Goal: Information Seeking & Learning: Learn about a topic

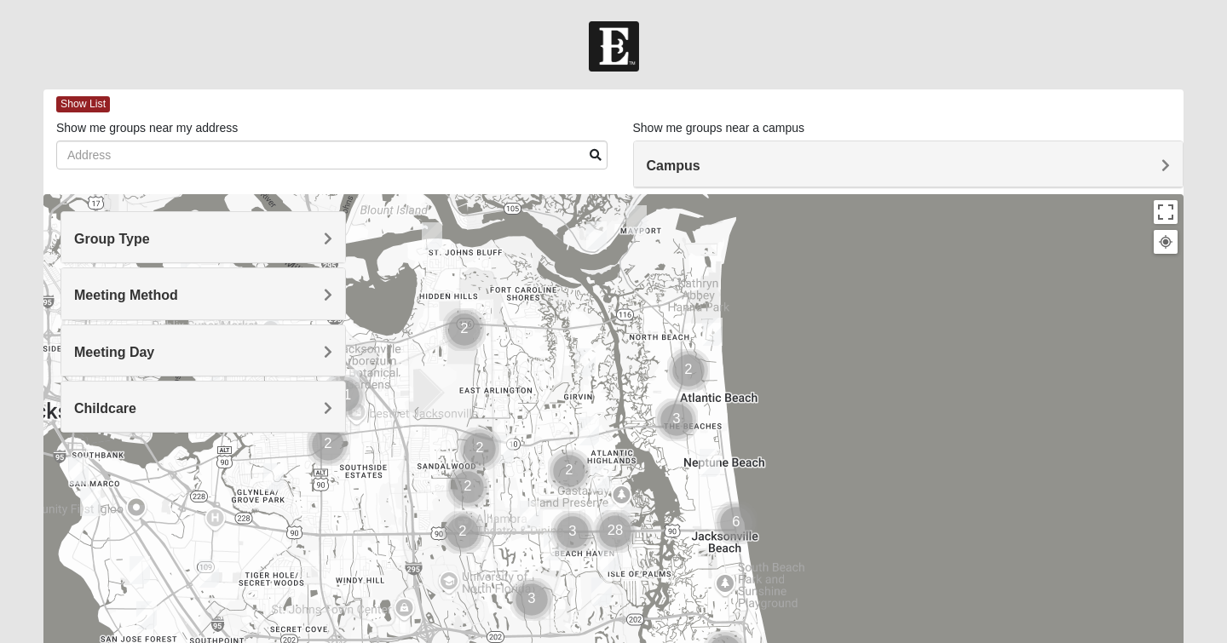
click at [236, 247] on div "Group Type" at bounding box center [203, 237] width 284 height 50
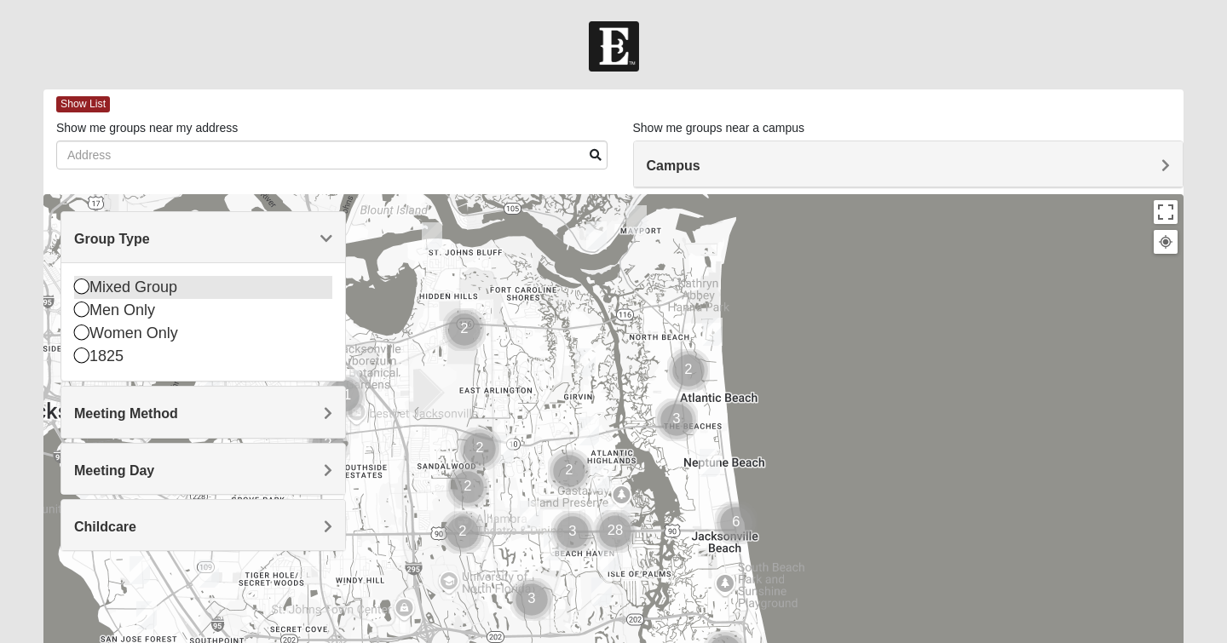
click at [134, 287] on div "Mixed Group" at bounding box center [203, 287] width 258 height 23
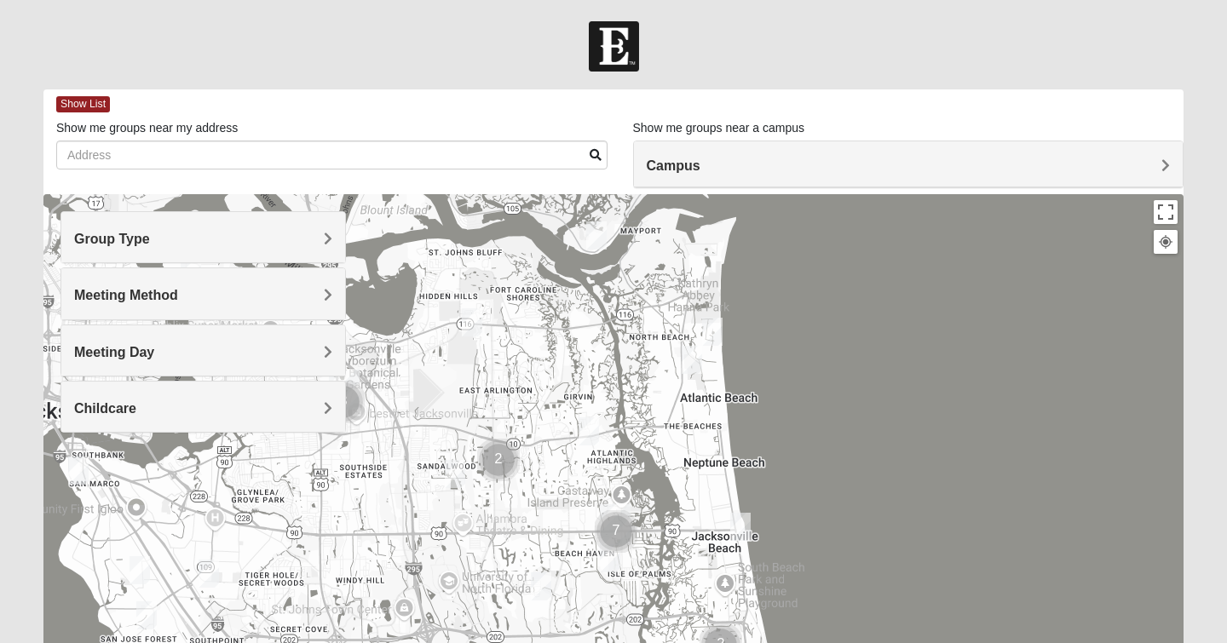
click at [225, 282] on div "Meeting Method" at bounding box center [203, 293] width 284 height 50
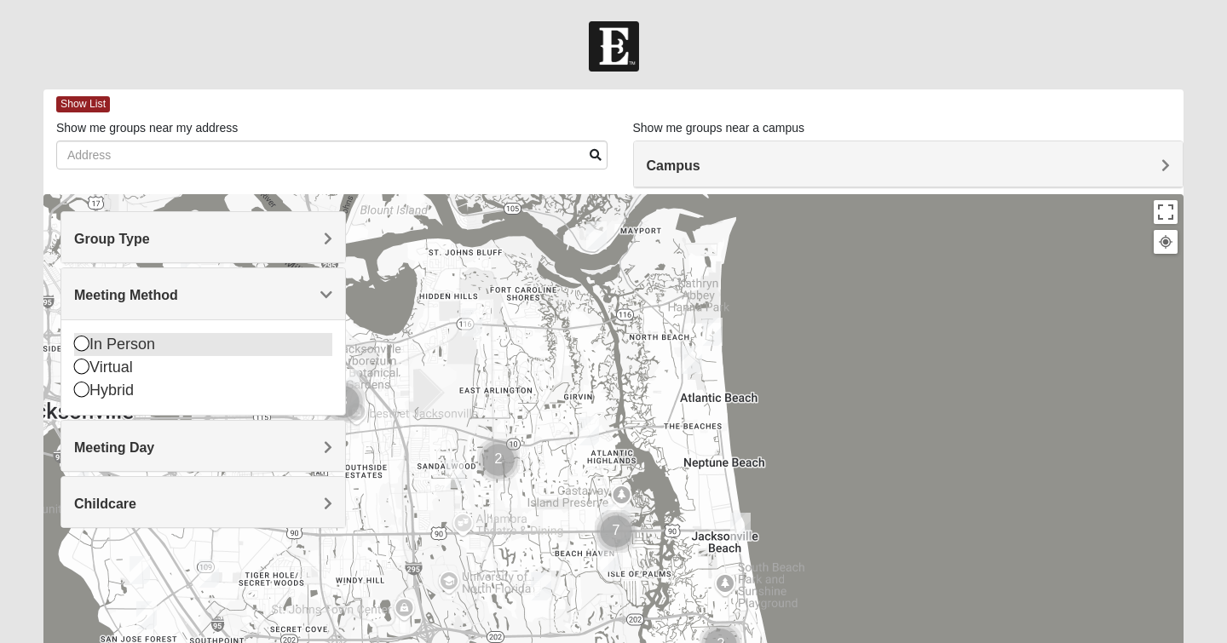
click at [118, 340] on div "In Person" at bounding box center [203, 344] width 258 height 23
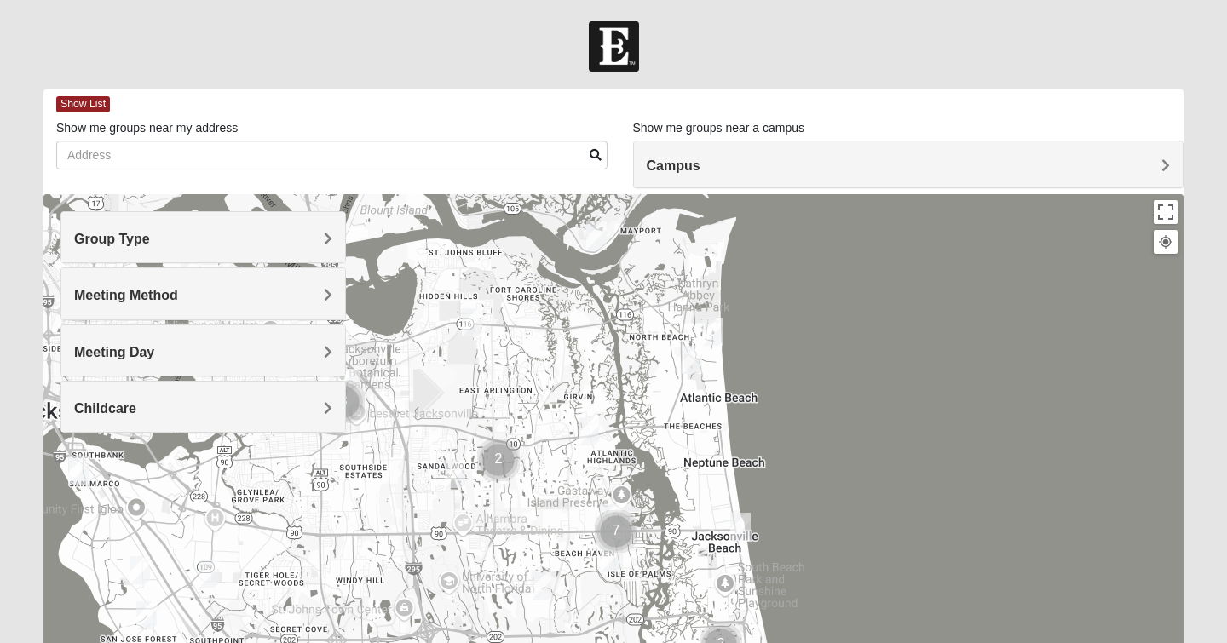
click at [166, 349] on h4 "Meeting Day" at bounding box center [203, 352] width 258 height 16
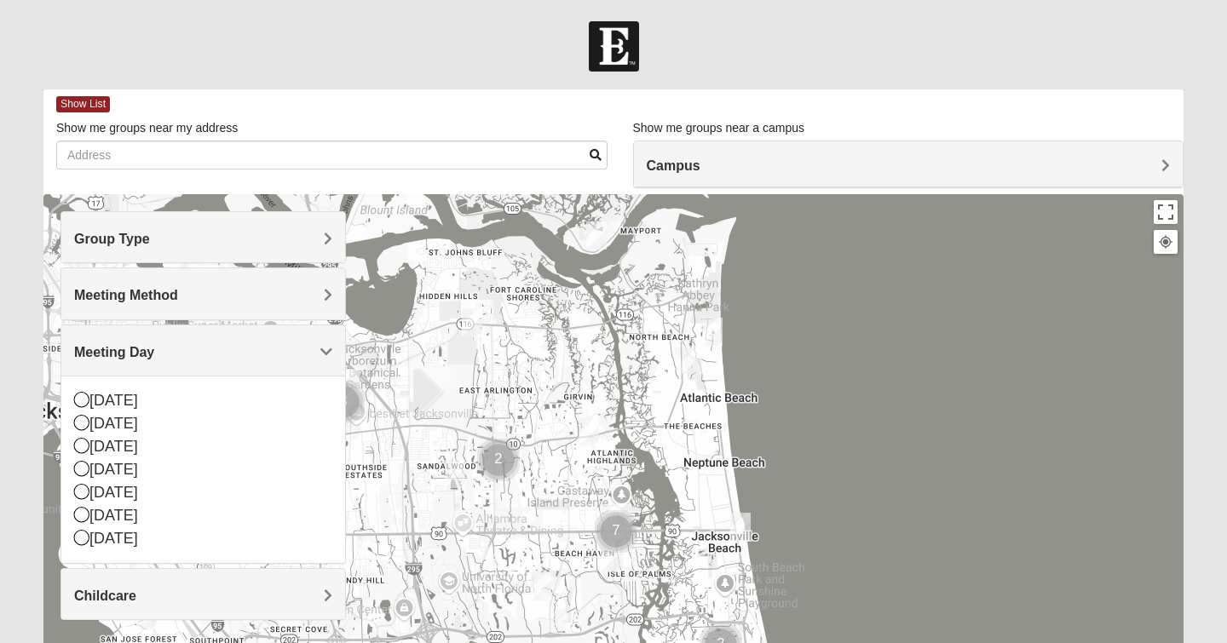
click at [203, 348] on h4 "Meeting Day" at bounding box center [203, 352] width 258 height 16
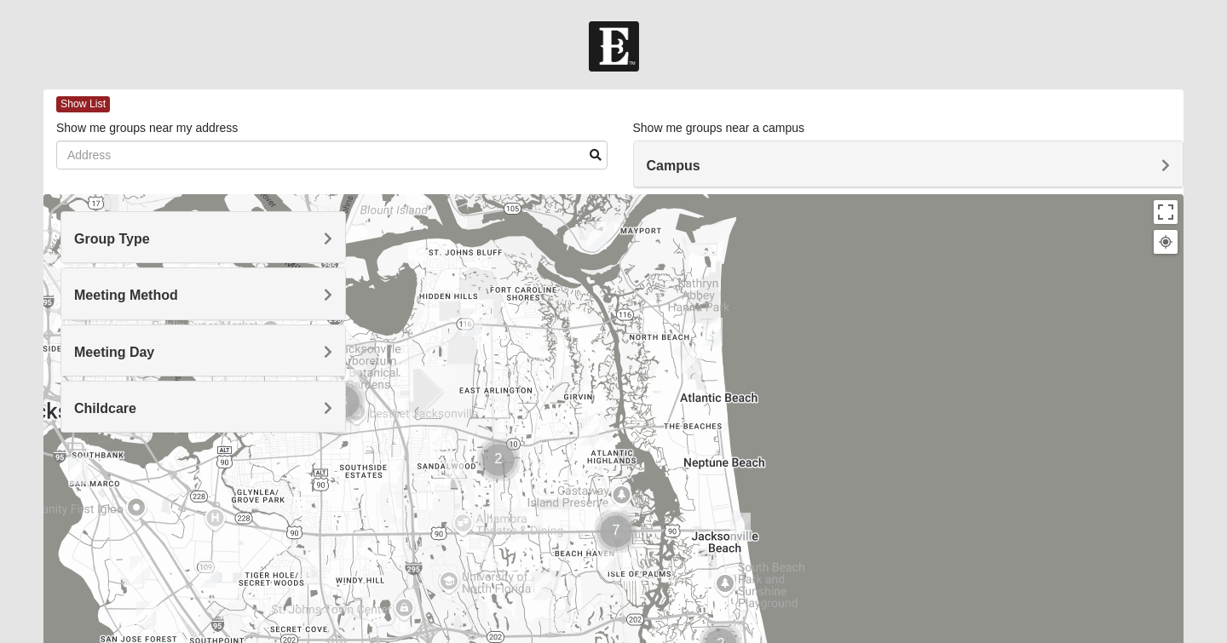
click at [179, 412] on h4 "Childcare" at bounding box center [203, 409] width 258 height 16
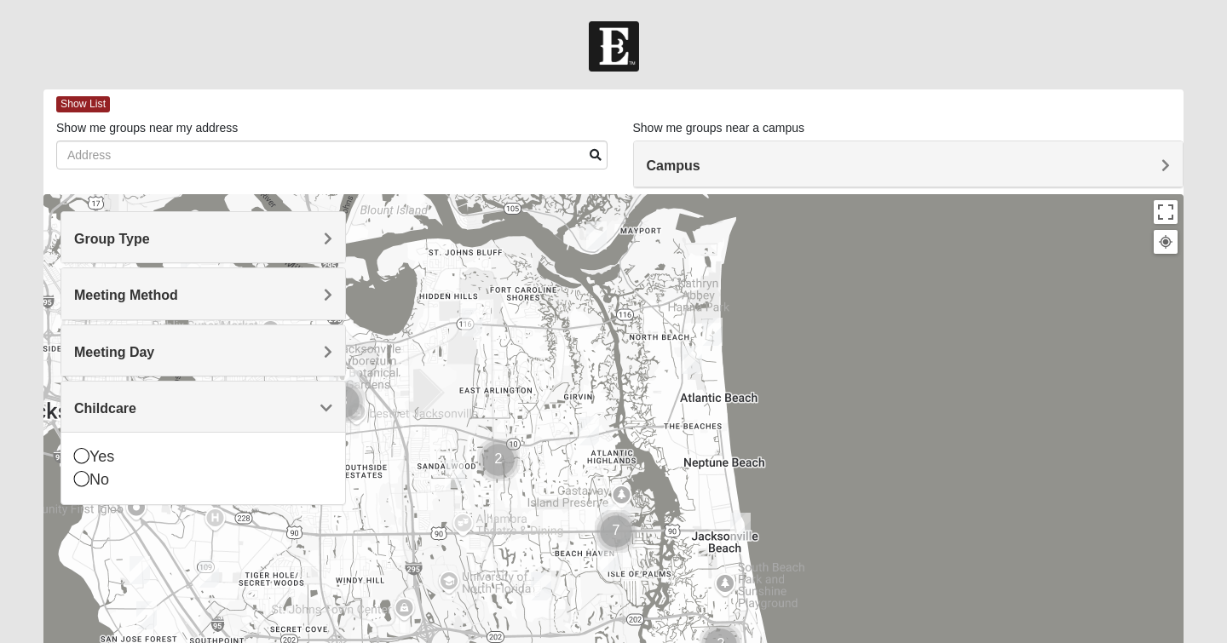
click at [179, 412] on h4 "Childcare" at bounding box center [203, 409] width 258 height 16
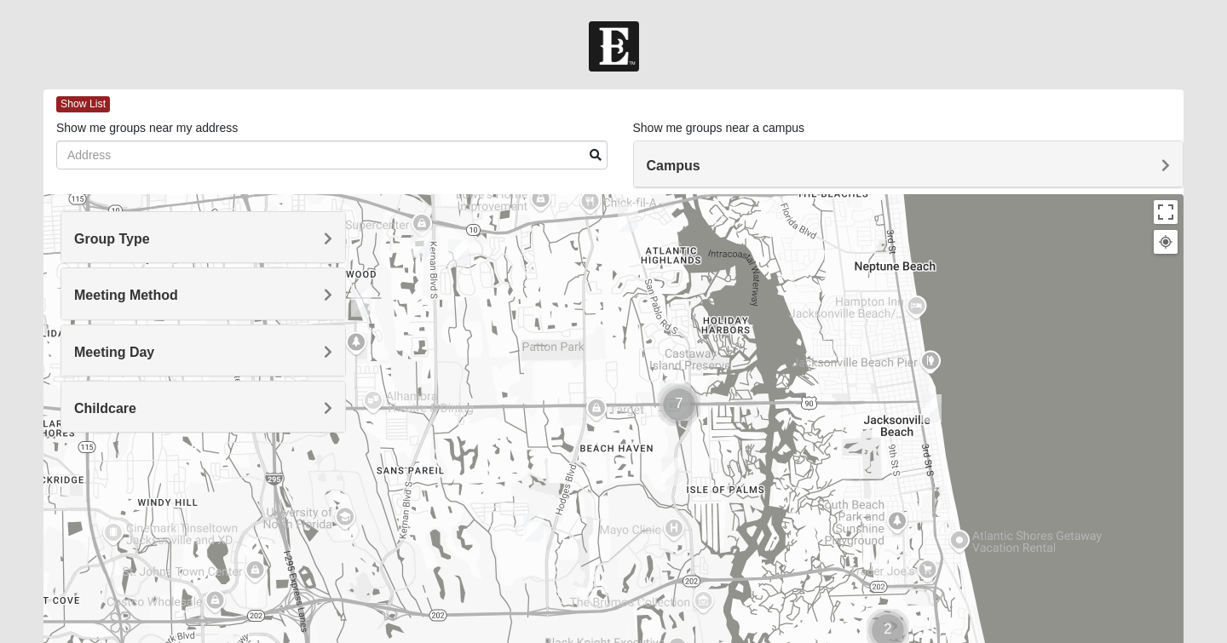
drag, startPoint x: 580, startPoint y: 557, endPoint x: 633, endPoint y: 363, distance: 201.6
click at [633, 363] on div at bounding box center [613, 535] width 1140 height 682
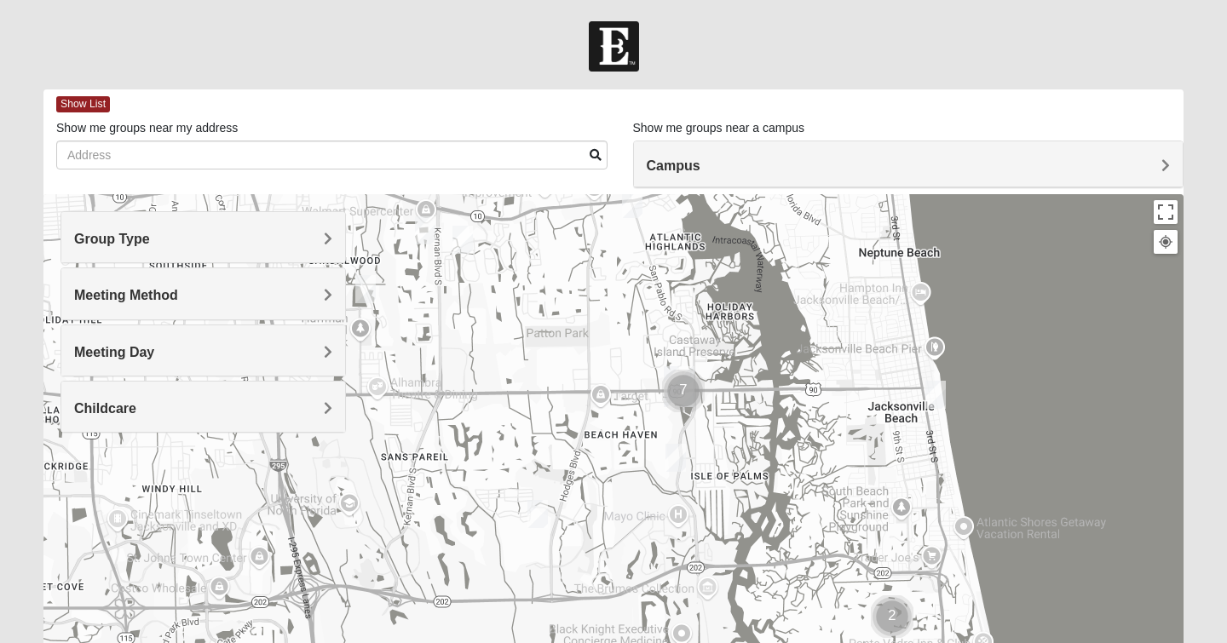
click at [677, 461] on img "Mixed Irish 32224" at bounding box center [676, 458] width 20 height 28
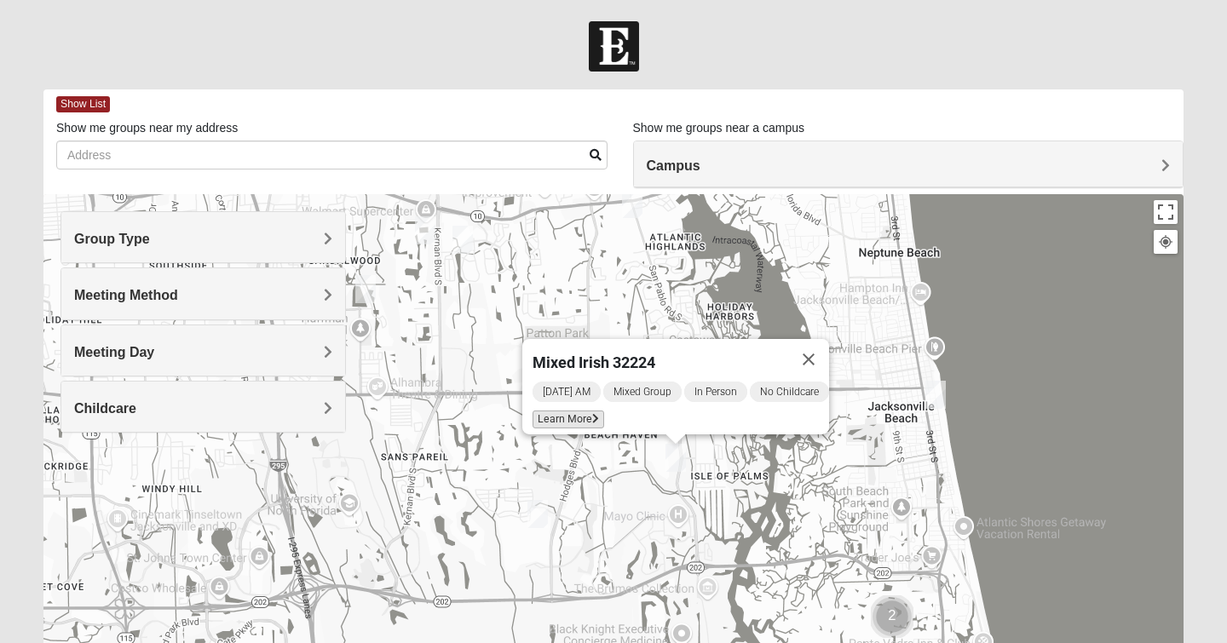
click at [568, 411] on span "Learn More" at bounding box center [569, 420] width 72 height 18
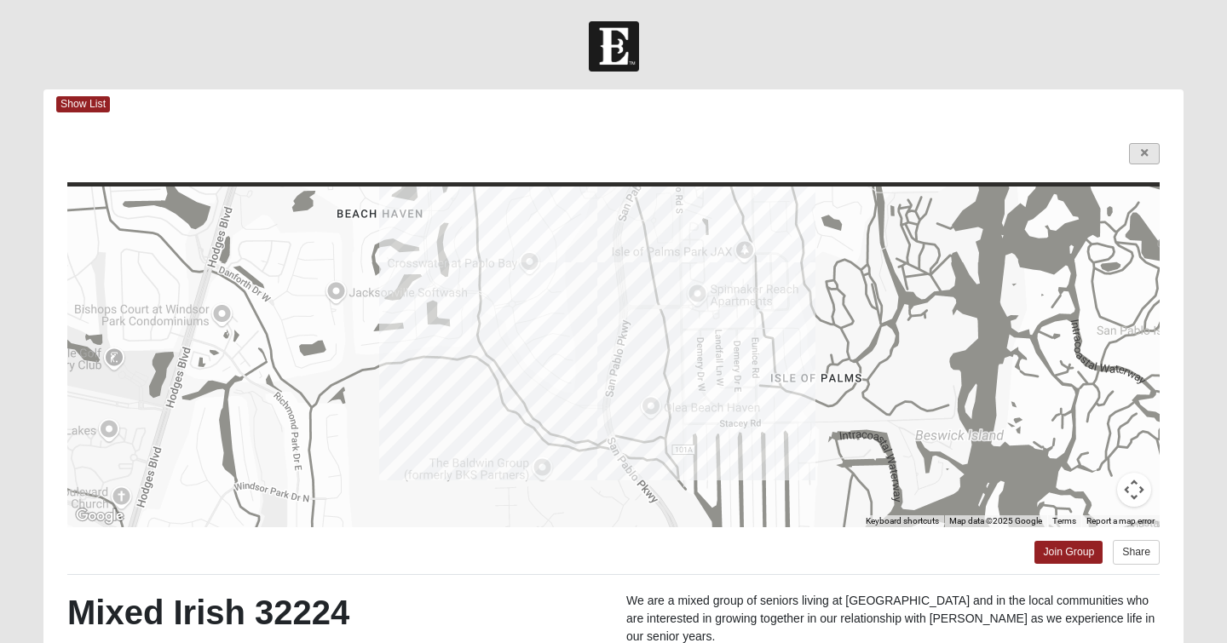
click at [1134, 159] on link at bounding box center [1144, 153] width 31 height 21
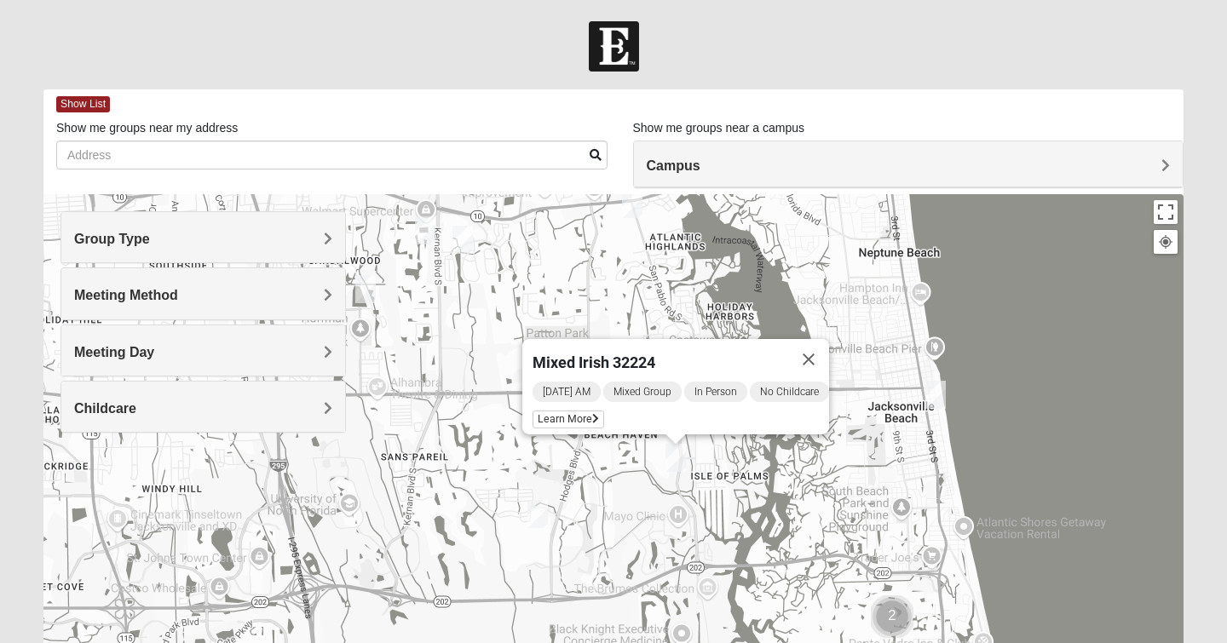
click at [259, 238] on h4 "Group Type" at bounding box center [203, 239] width 258 height 16
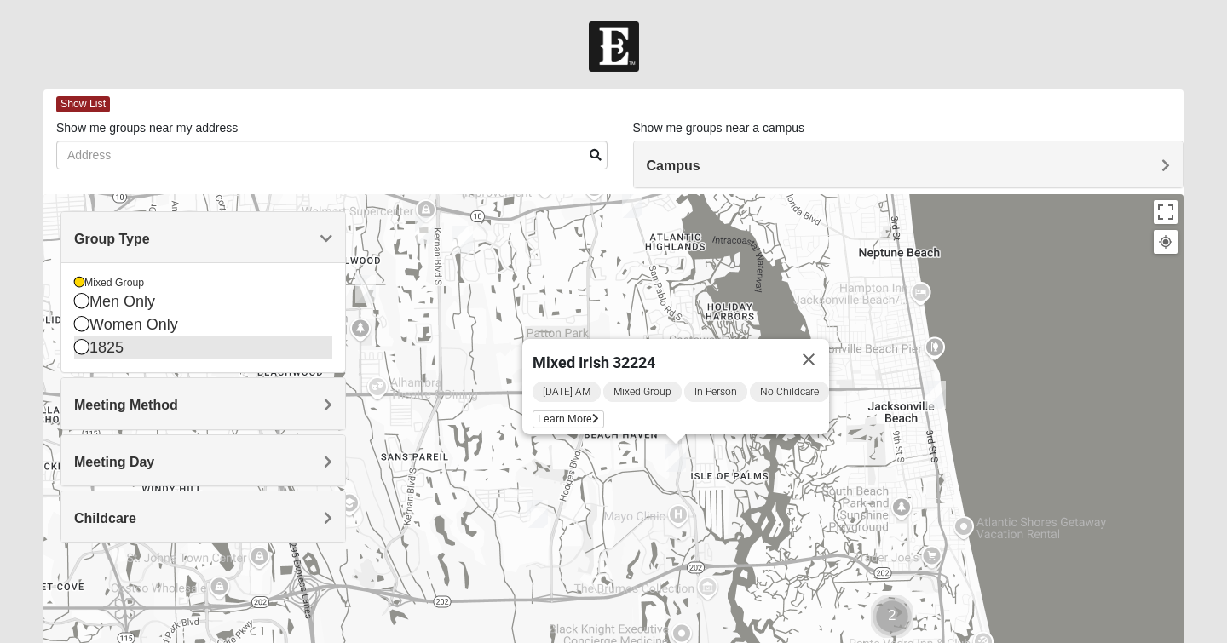
click at [82, 343] on icon at bounding box center [81, 346] width 15 height 15
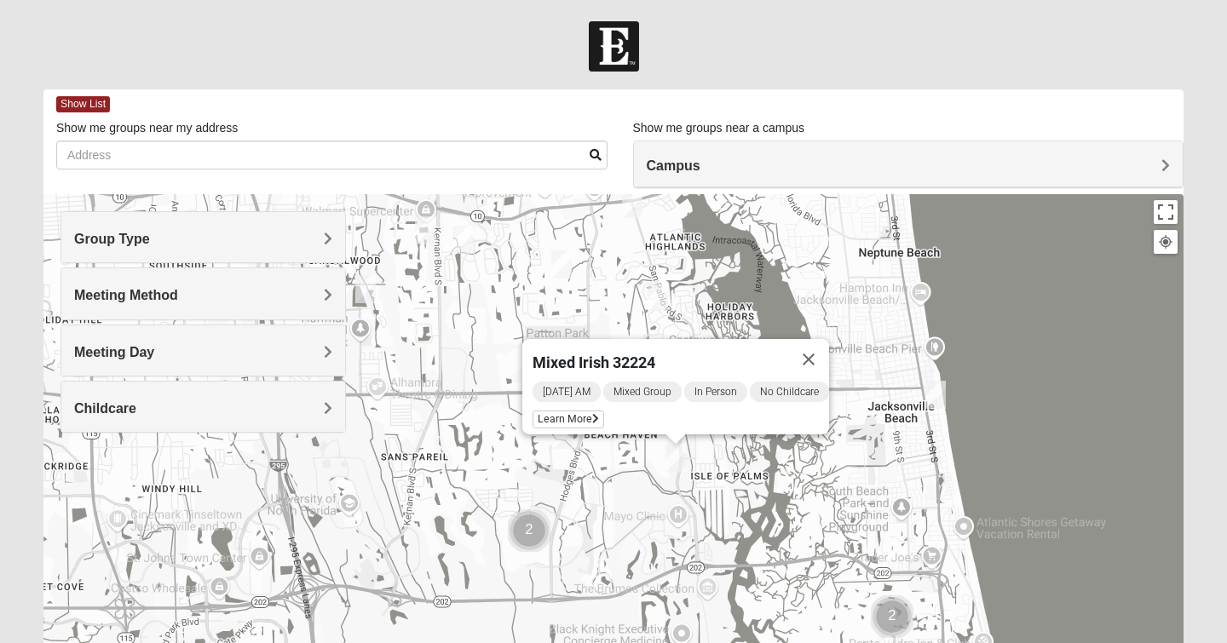
click at [317, 234] on h4 "Group Type" at bounding box center [203, 239] width 258 height 16
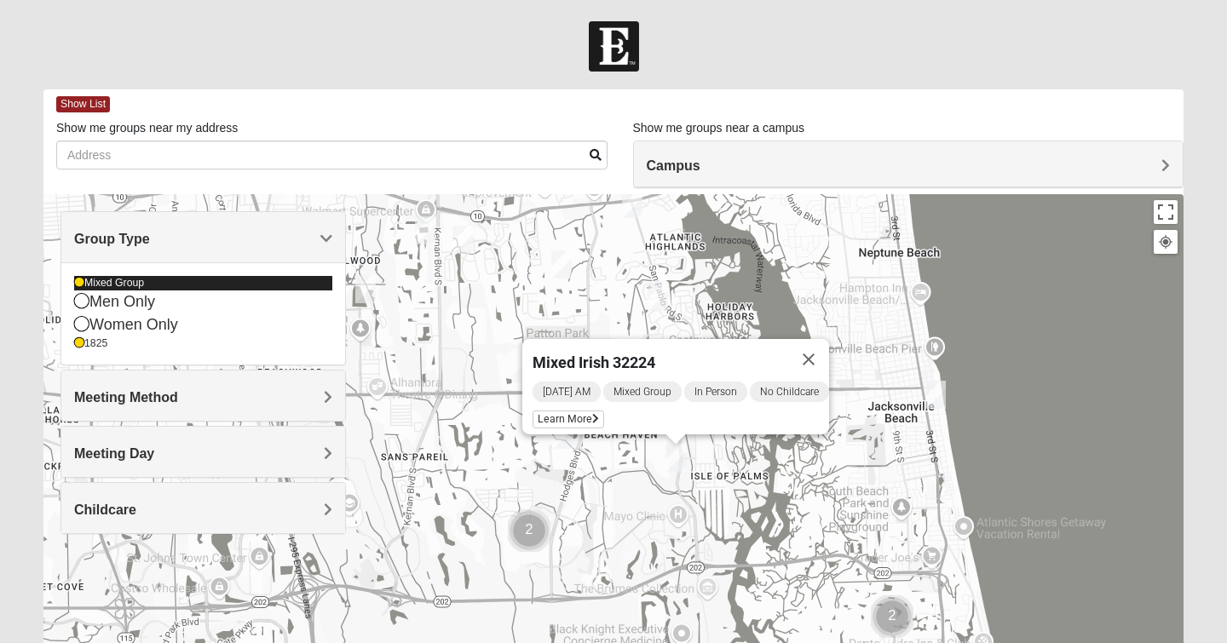
click at [75, 284] on icon at bounding box center [79, 283] width 10 height 10
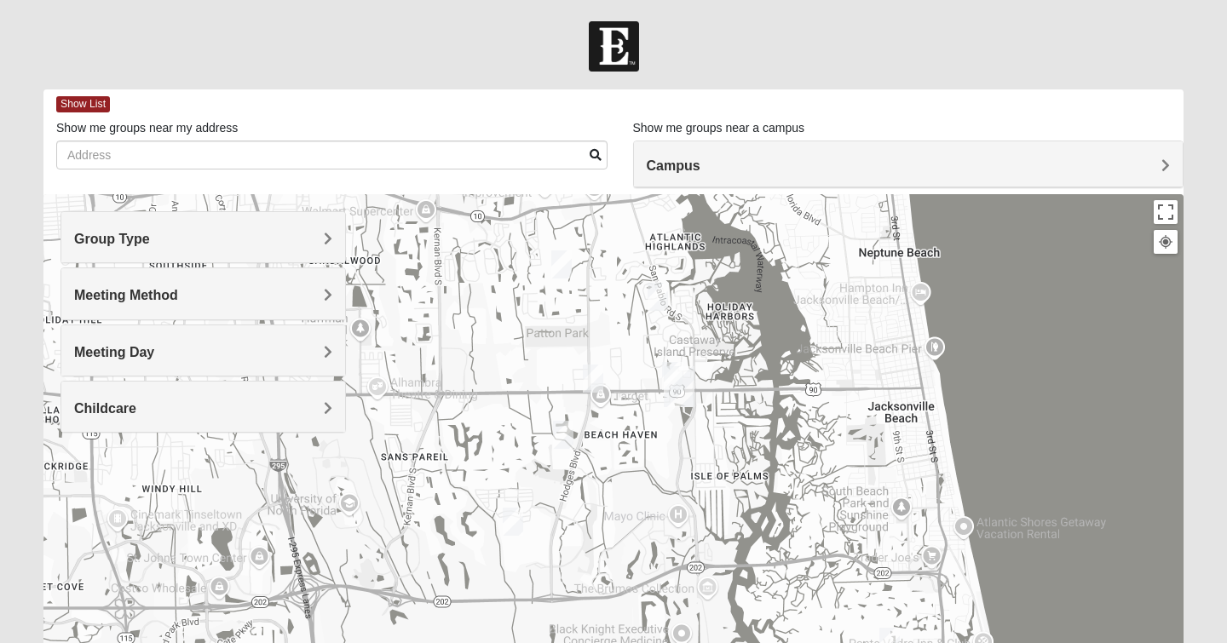
click at [318, 240] on h4 "Group Type" at bounding box center [203, 239] width 258 height 16
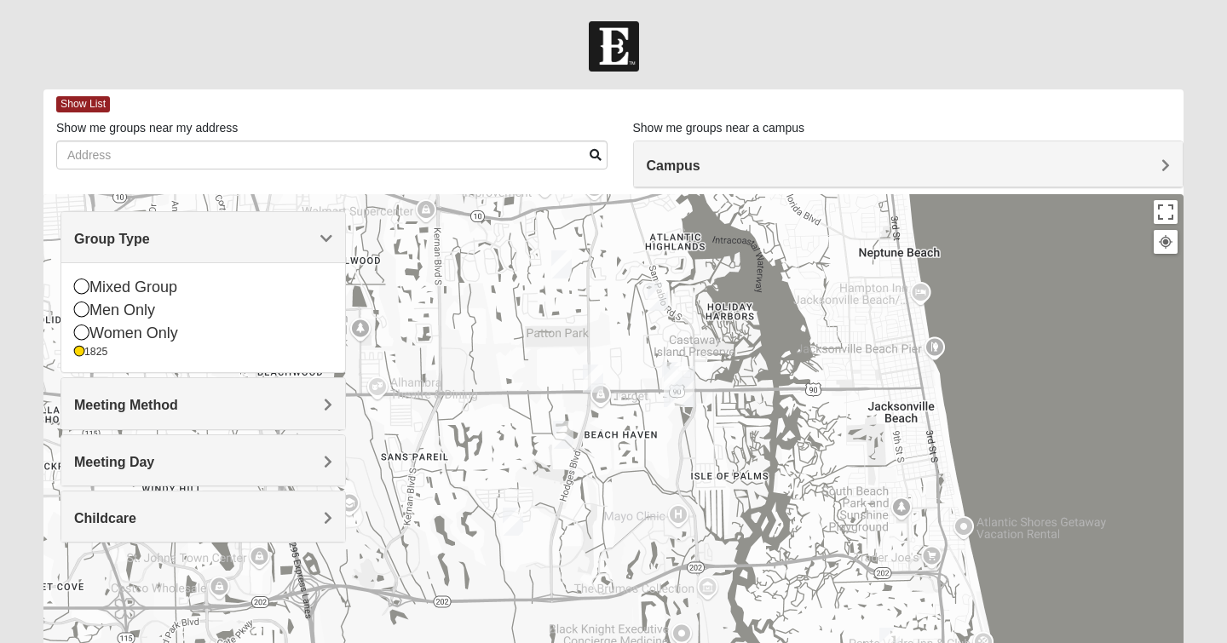
click at [603, 382] on div at bounding box center [613, 535] width 1140 height 682
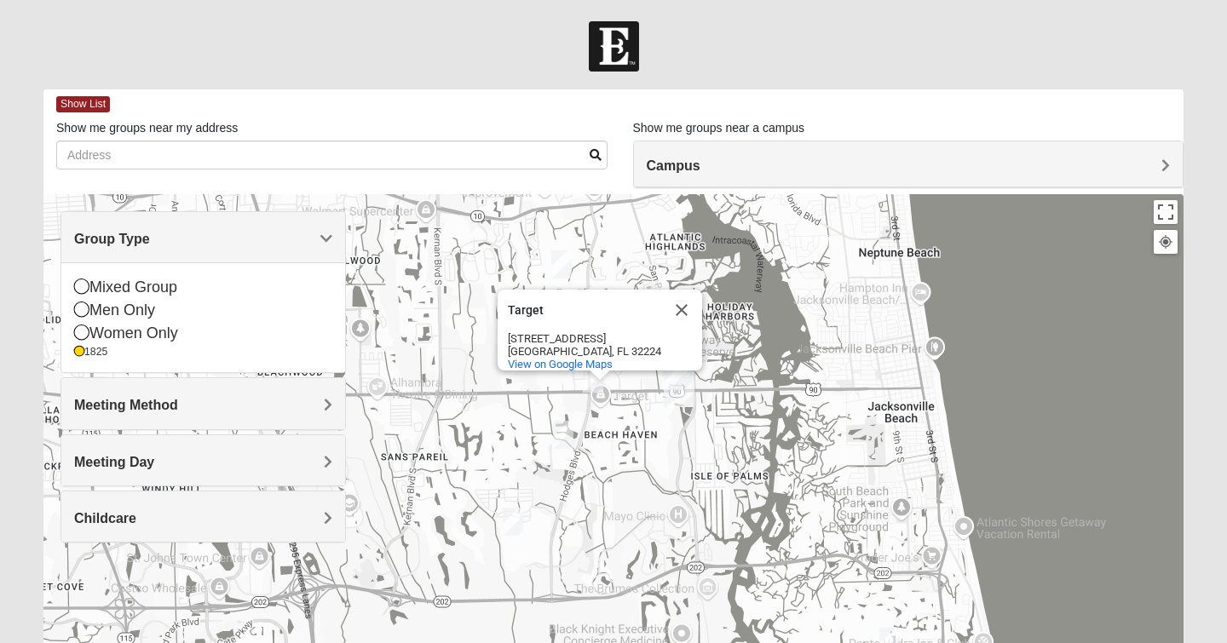
click at [673, 445] on div "Target Target [STREET_ADDRESS] View on Google Maps" at bounding box center [613, 535] width 1140 height 682
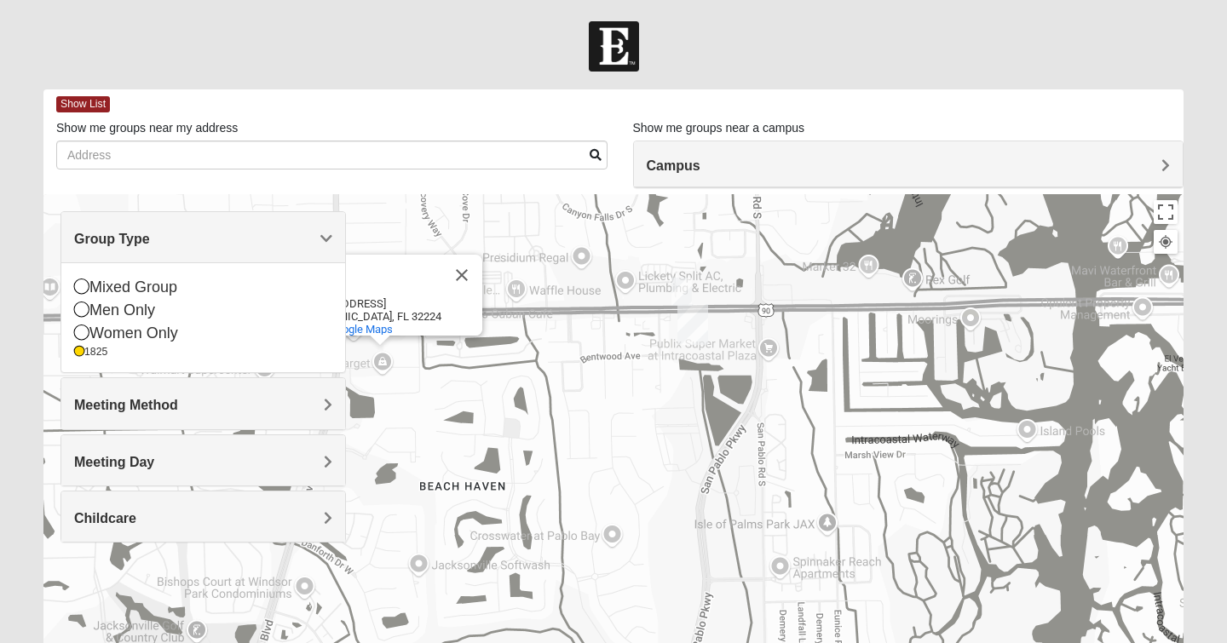
drag, startPoint x: 651, startPoint y: 272, endPoint x: 648, endPoint y: 440, distance: 167.9
click at [648, 440] on div "Target Target [STREET_ADDRESS] View on Google Maps" at bounding box center [613, 535] width 1140 height 682
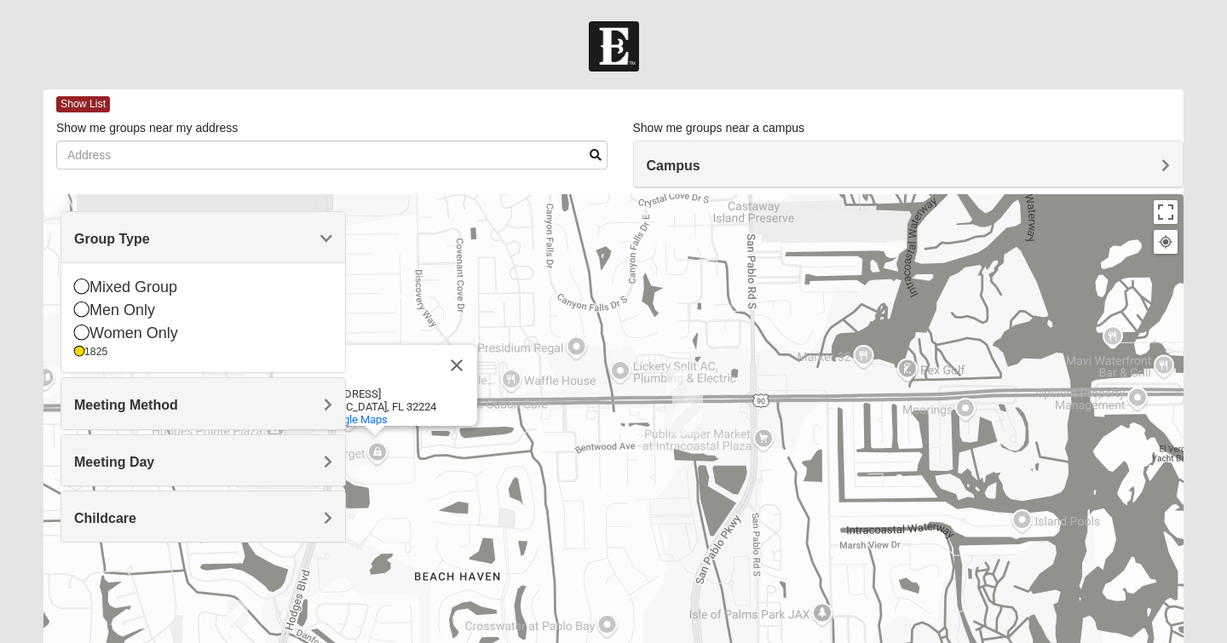
click at [678, 386] on img "1825 Mens Chandler/Johnson 32250" at bounding box center [676, 382] width 20 height 28
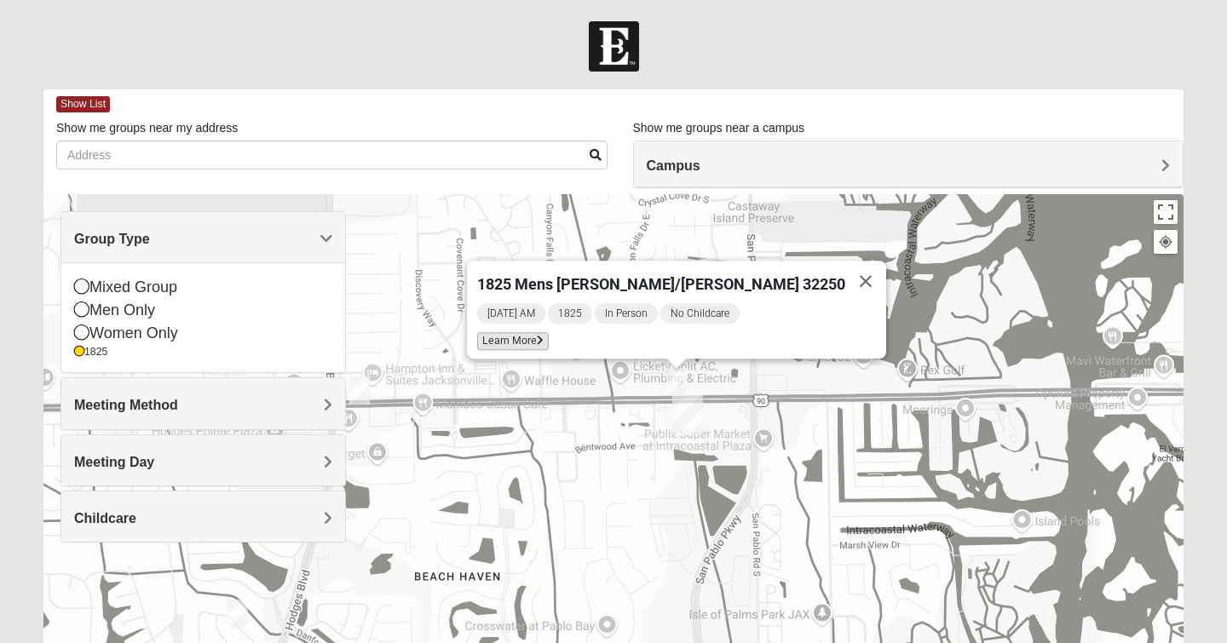
click at [549, 332] on span "Learn More" at bounding box center [513, 341] width 72 height 18
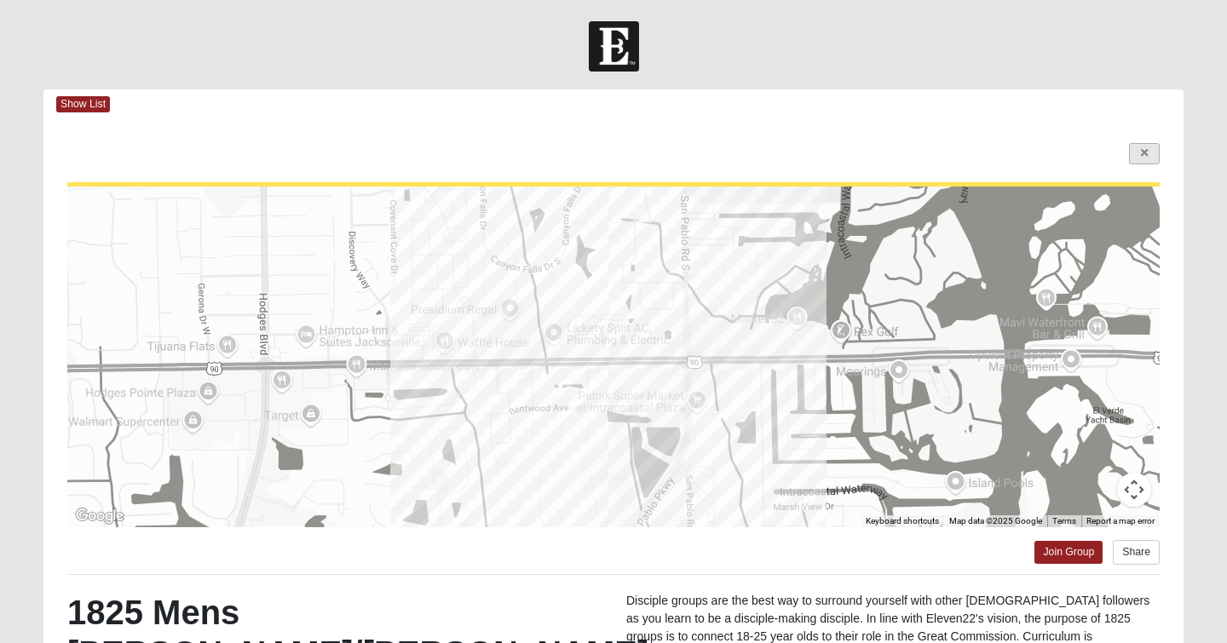
click at [1141, 150] on icon at bounding box center [1144, 153] width 7 height 10
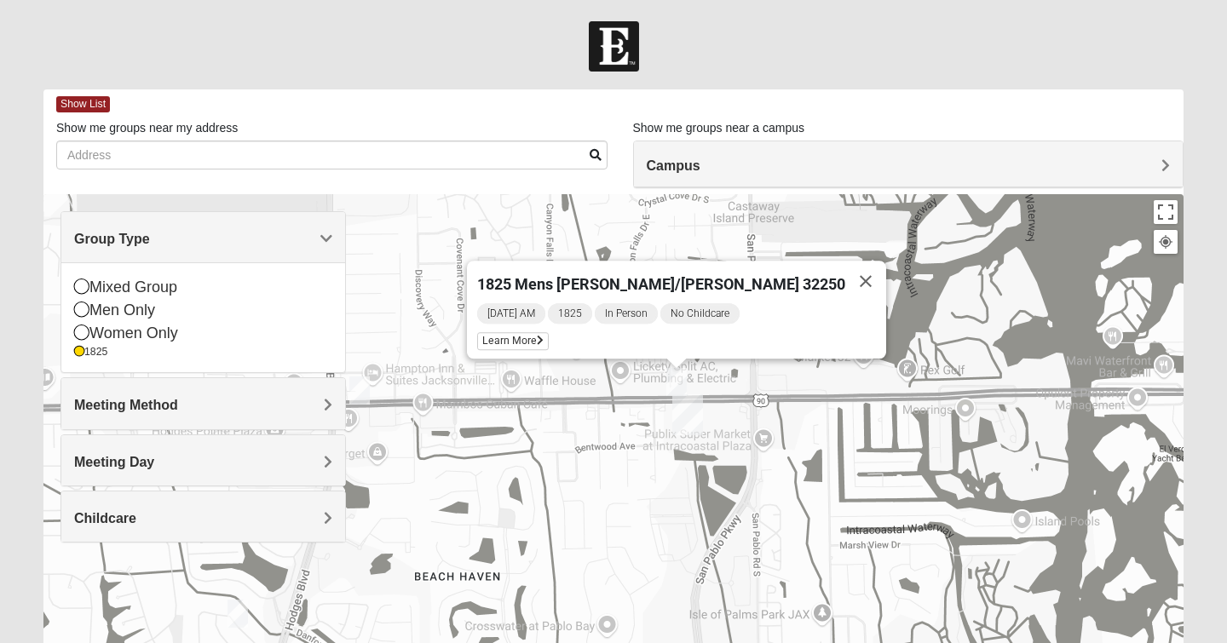
click at [362, 387] on img "1825 Womens Annis/Ferguson 32246" at bounding box center [359, 391] width 20 height 28
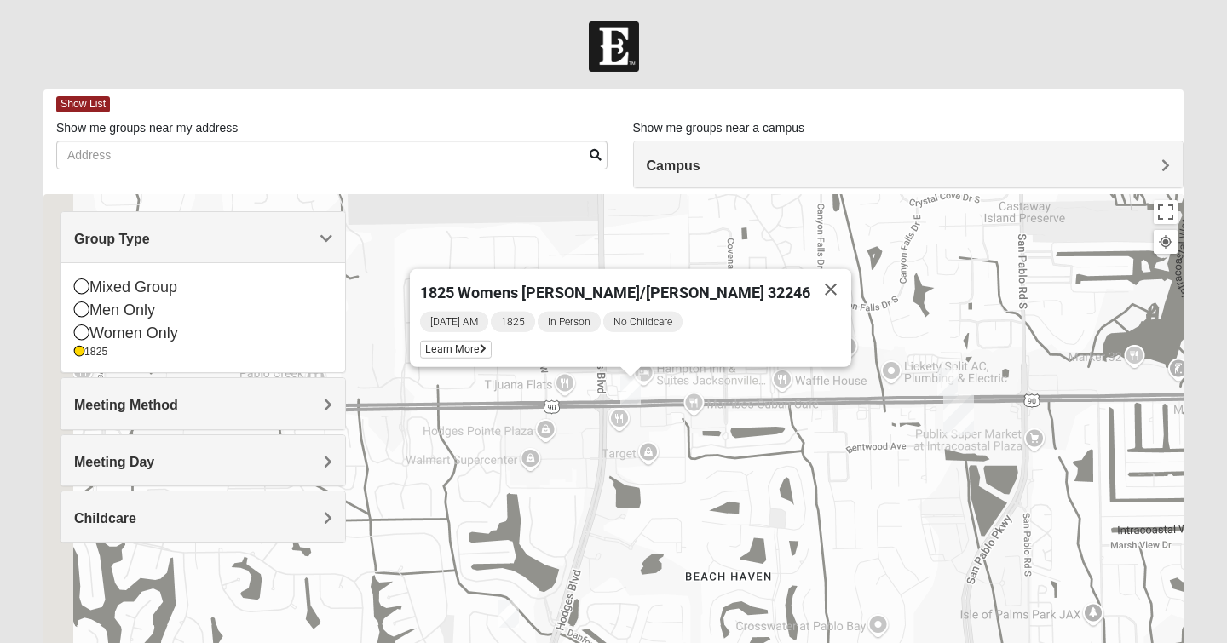
drag, startPoint x: 473, startPoint y: 479, endPoint x: 775, endPoint y: 474, distance: 301.7
click at [775, 474] on div "1825 Womens [PERSON_NAME]/[PERSON_NAME] 32246 [DATE] AM 1825 In Person No Child…" at bounding box center [613, 535] width 1140 height 682
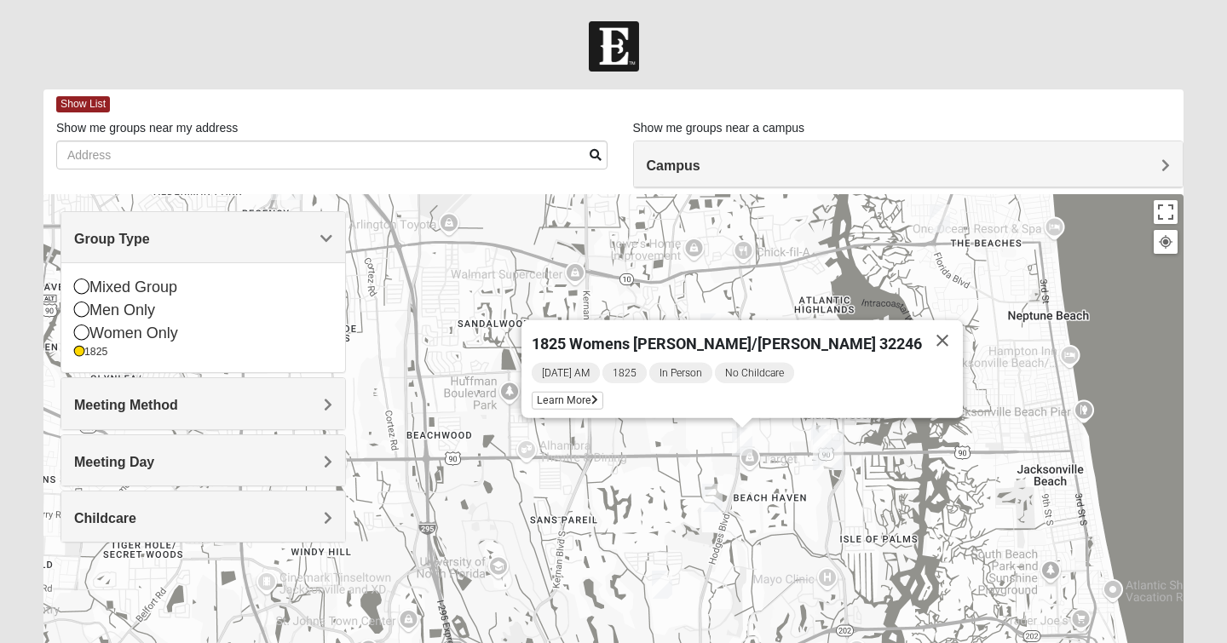
click at [714, 505] on img "1825 Mens Cason 32224" at bounding box center [712, 498] width 20 height 28
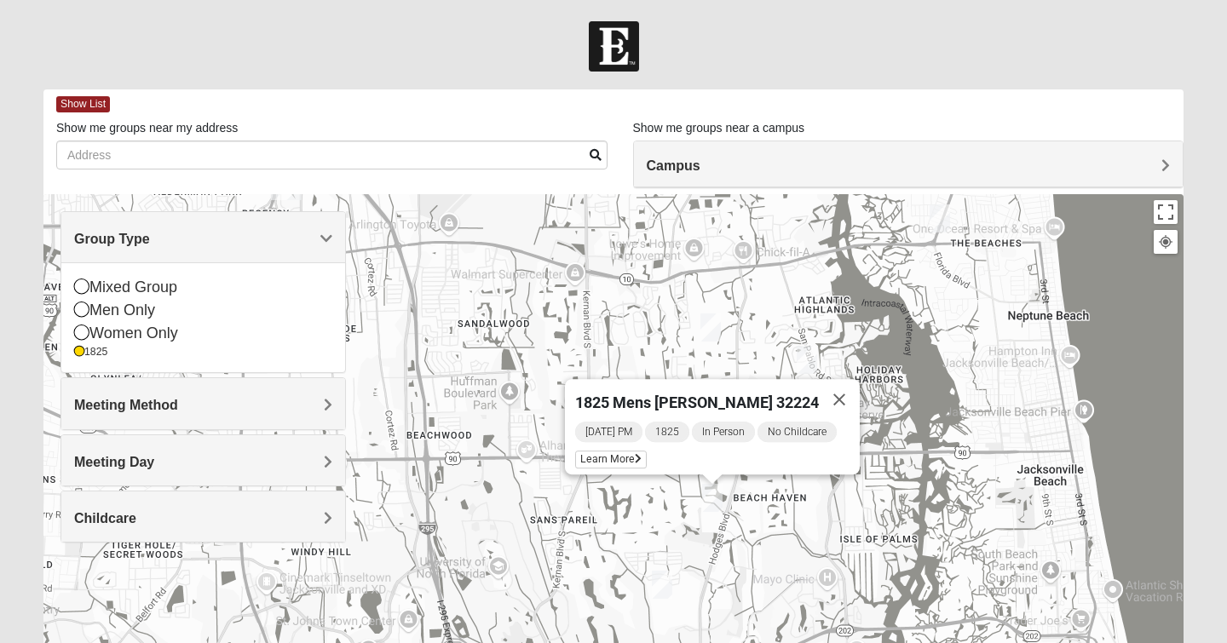
click at [660, 590] on img "1825 Womens Brunetti 32224" at bounding box center [662, 585] width 20 height 28
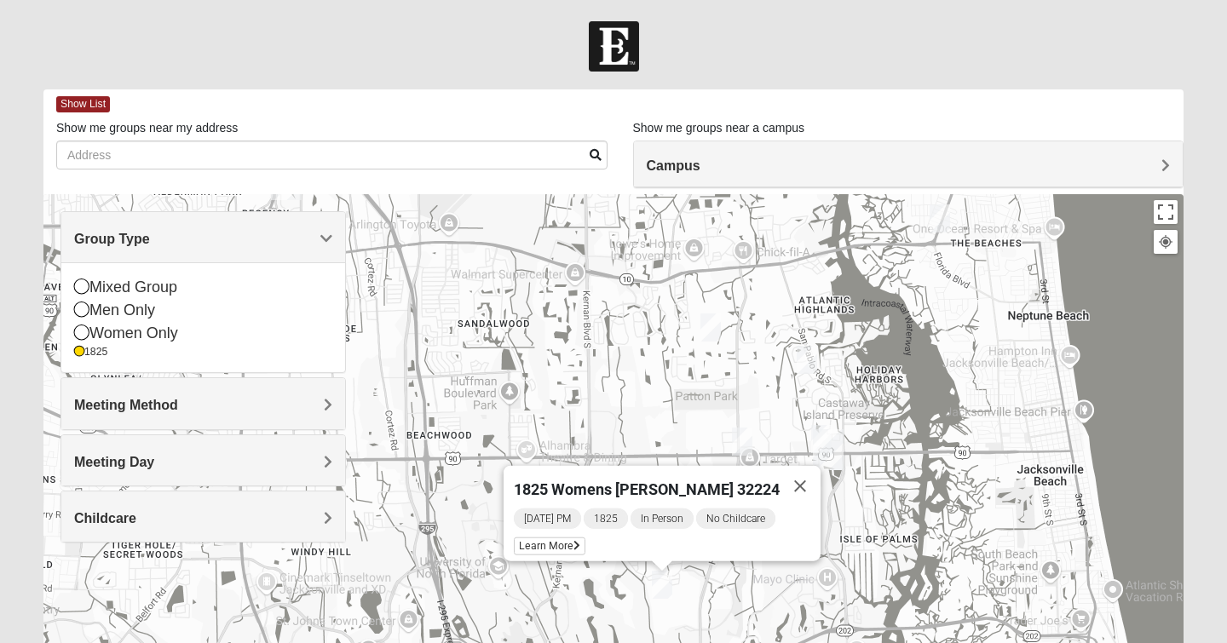
click at [948, 219] on img "1825 Mixed Arola 32233" at bounding box center [940, 219] width 20 height 28
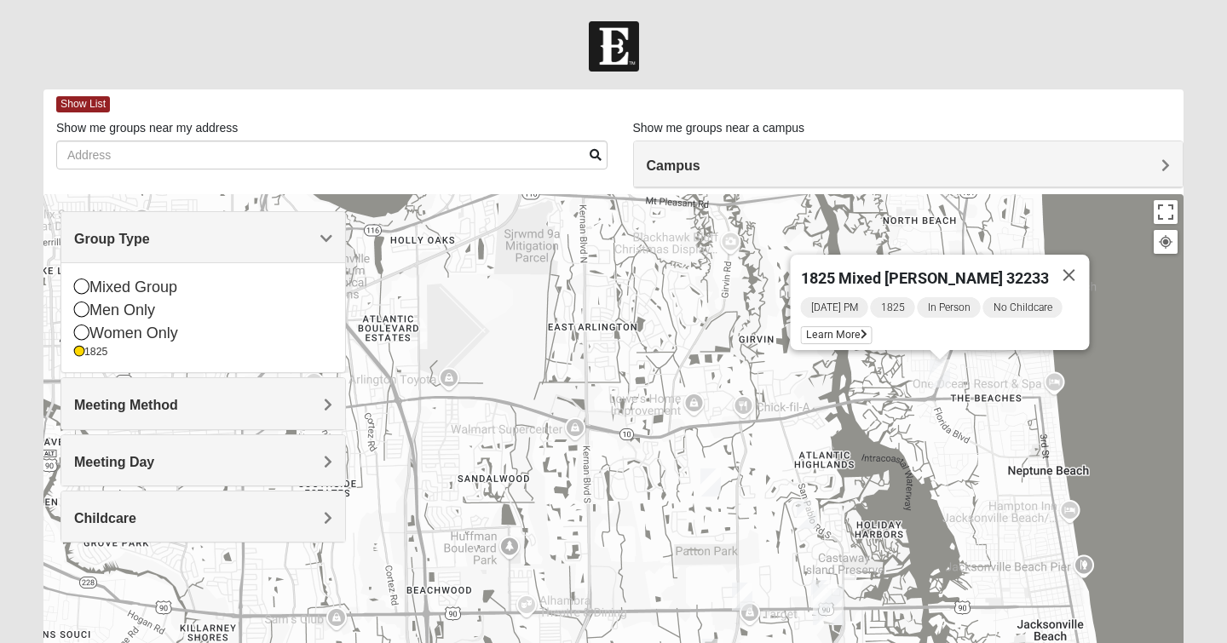
click at [719, 481] on img "1825 Mixed Annis 32246" at bounding box center [711, 483] width 20 height 28
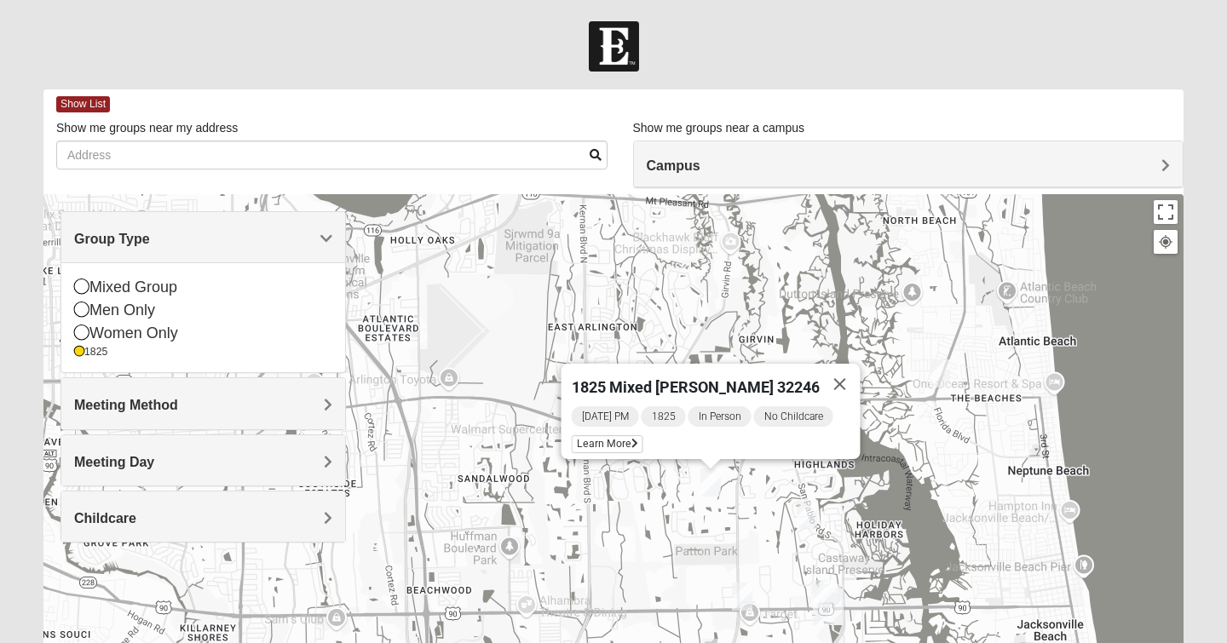
click at [807, 524] on img "1825 Womens Wood 32224" at bounding box center [807, 515] width 20 height 28
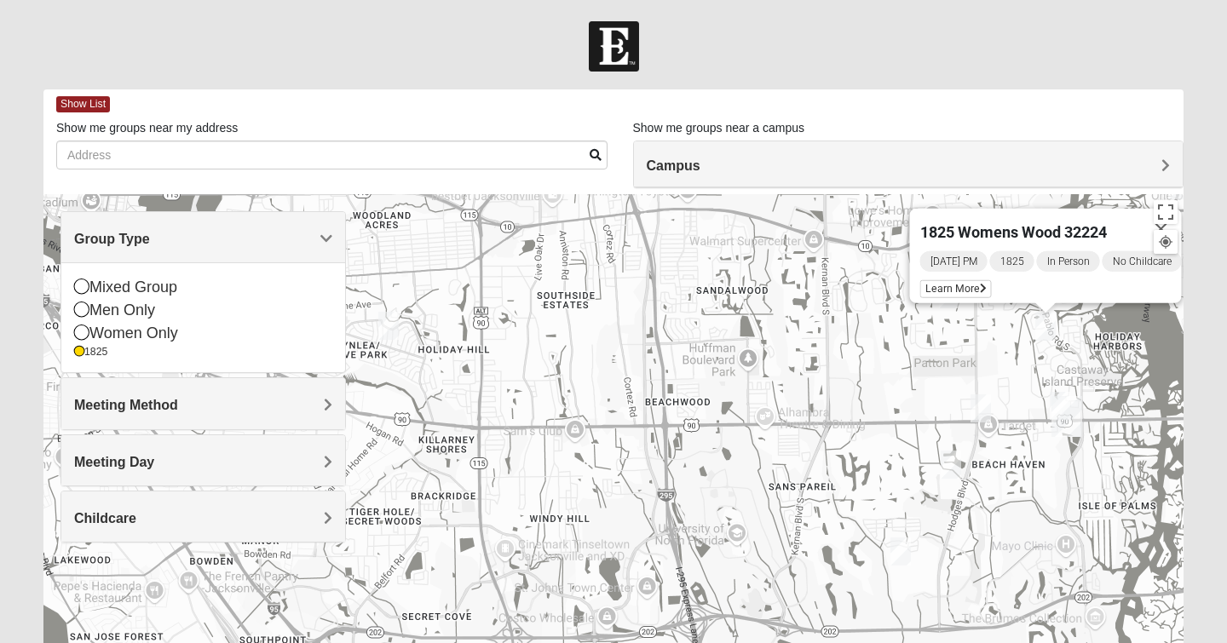
drag, startPoint x: 749, startPoint y: 526, endPoint x: 990, endPoint y: 340, distance: 304.4
click at [990, 340] on div "1825 Womens Wood 32224 [DATE] PM 1825 In Person No Childcare Learn More" at bounding box center [613, 535] width 1140 height 682
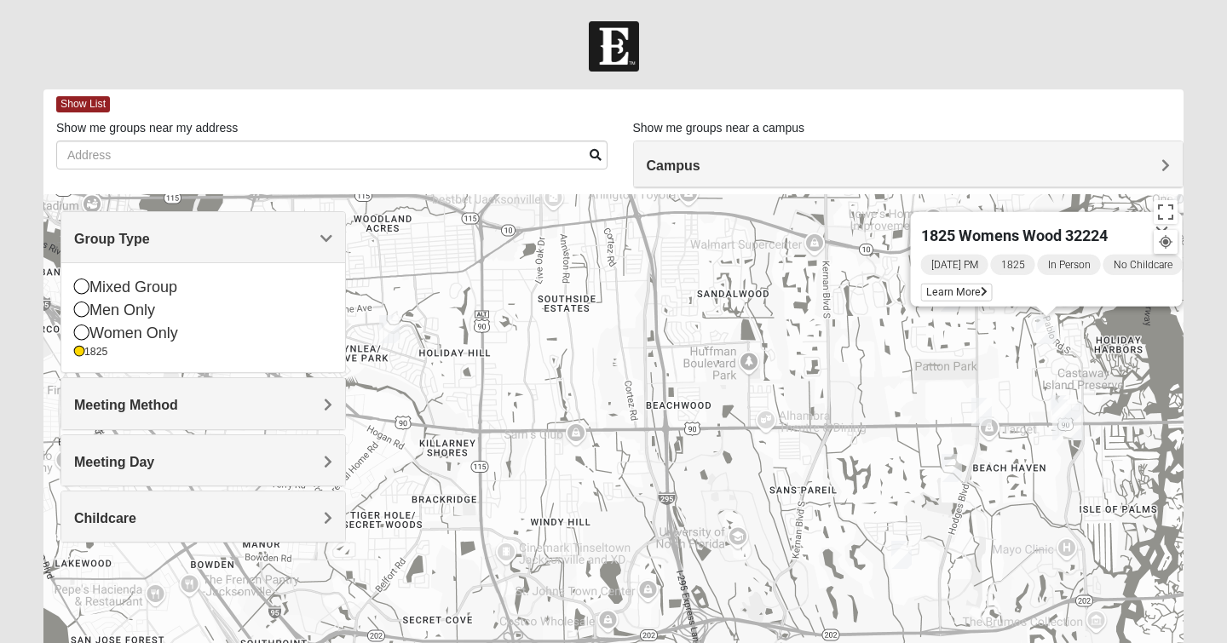
click at [384, 328] on img "1825 Mixed Shamet 32216" at bounding box center [389, 329] width 20 height 28
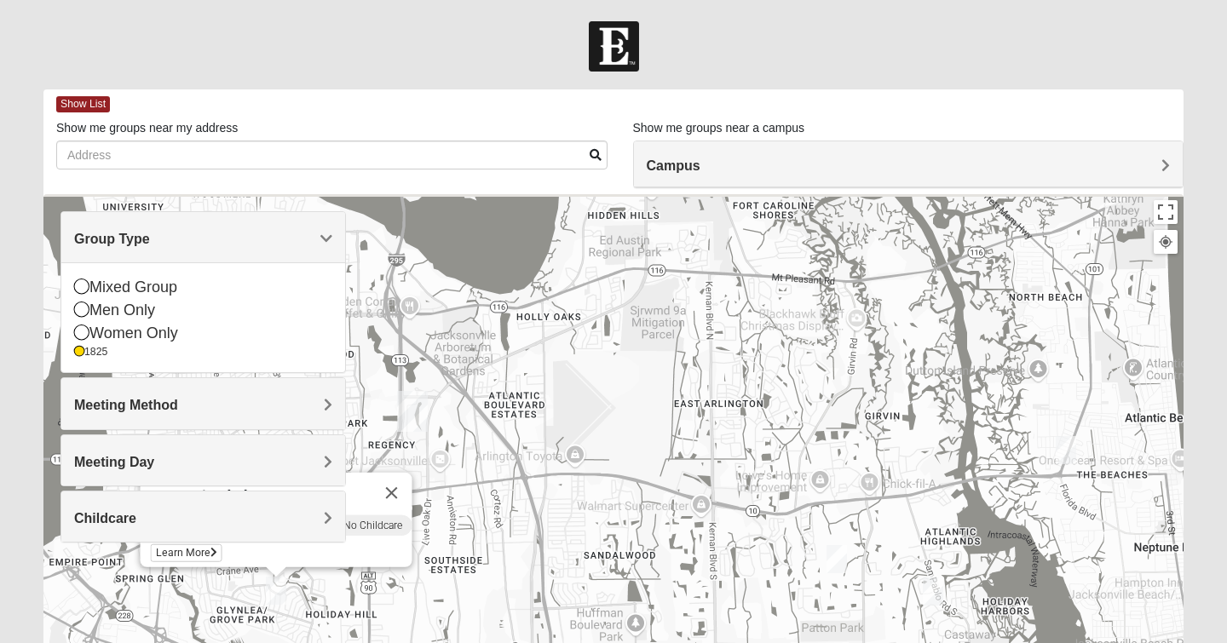
drag, startPoint x: 400, startPoint y: 374, endPoint x: 144, endPoint y: 624, distance: 357.4
click at [144, 624] on div "1825 Mixed Shamet 32216 [DATE] PM 1825 In Person No Childcare Learn More" at bounding box center [613, 535] width 1140 height 682
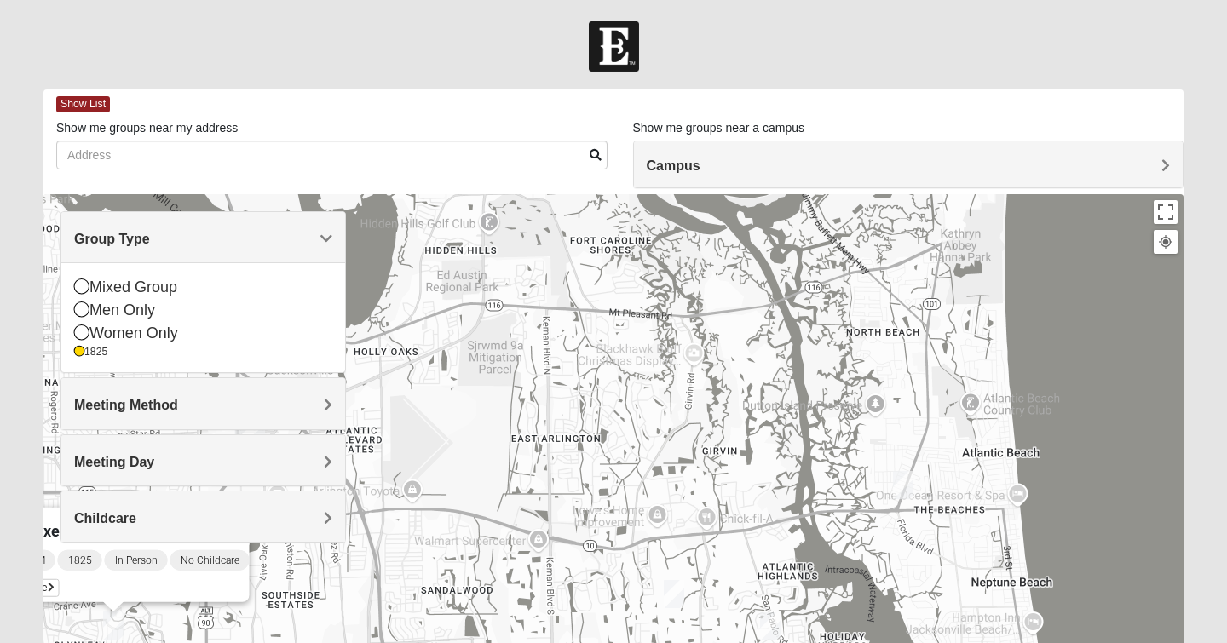
click at [904, 483] on img "1825 Mixed Arola 32233" at bounding box center [903, 485] width 20 height 28
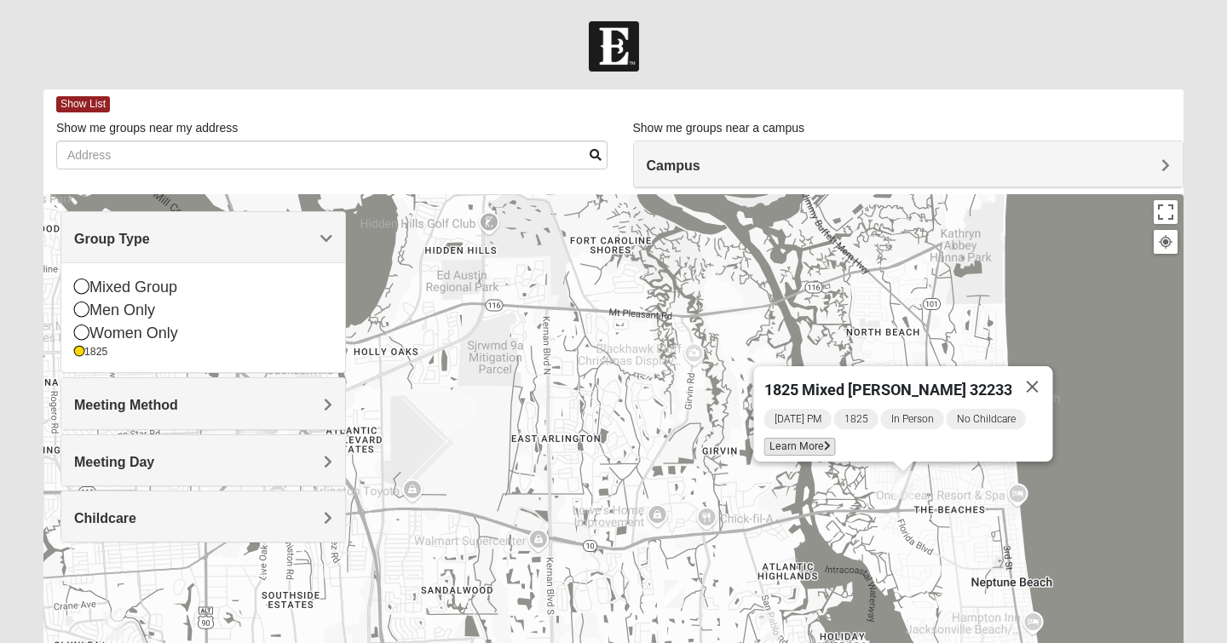
click at [811, 439] on span "Learn More" at bounding box center [800, 447] width 72 height 18
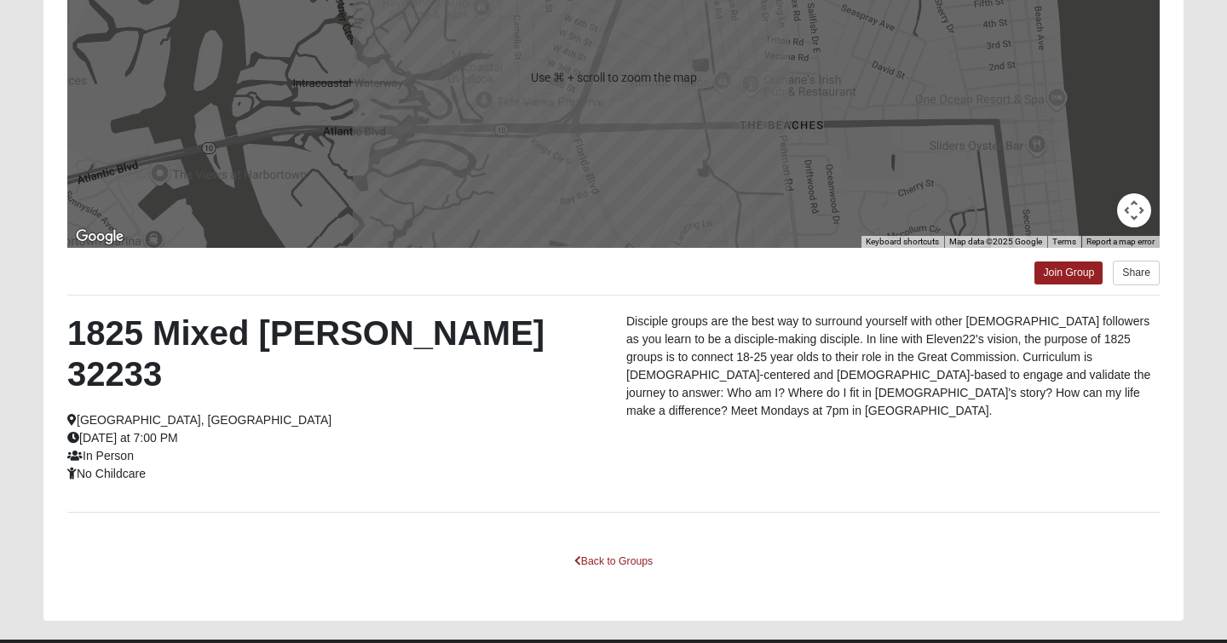
scroll to position [278, 0]
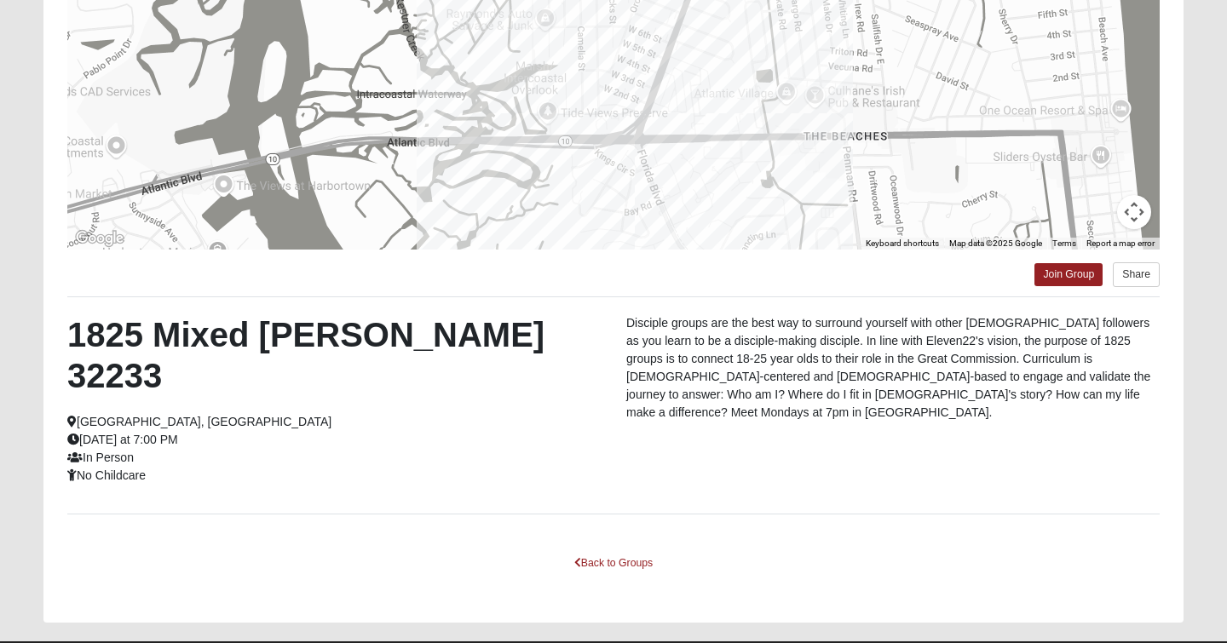
drag, startPoint x: 626, startPoint y: 199, endPoint x: 680, endPoint y: 207, distance: 54.2
click at [680, 207] on div at bounding box center [613, 79] width 1093 height 341
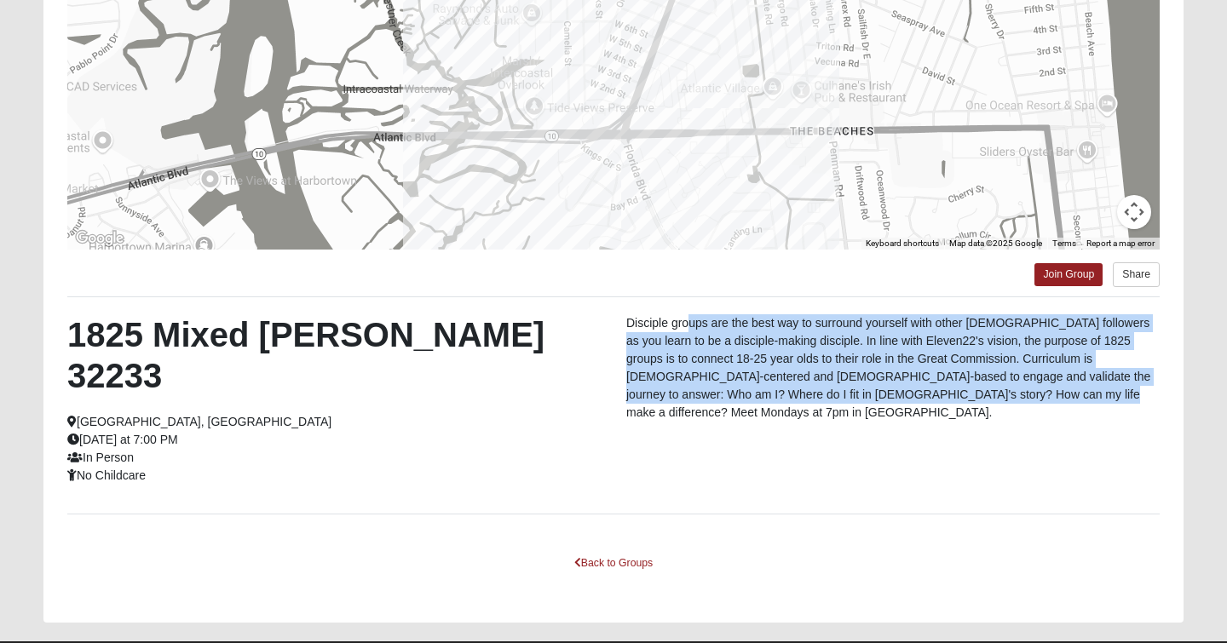
drag, startPoint x: 686, startPoint y: 329, endPoint x: 907, endPoint y: 405, distance: 233.4
click at [907, 405] on div "Disciple groups are the best way to surround yourself with other [DEMOGRAPHIC_D…" at bounding box center [893, 372] width 559 height 116
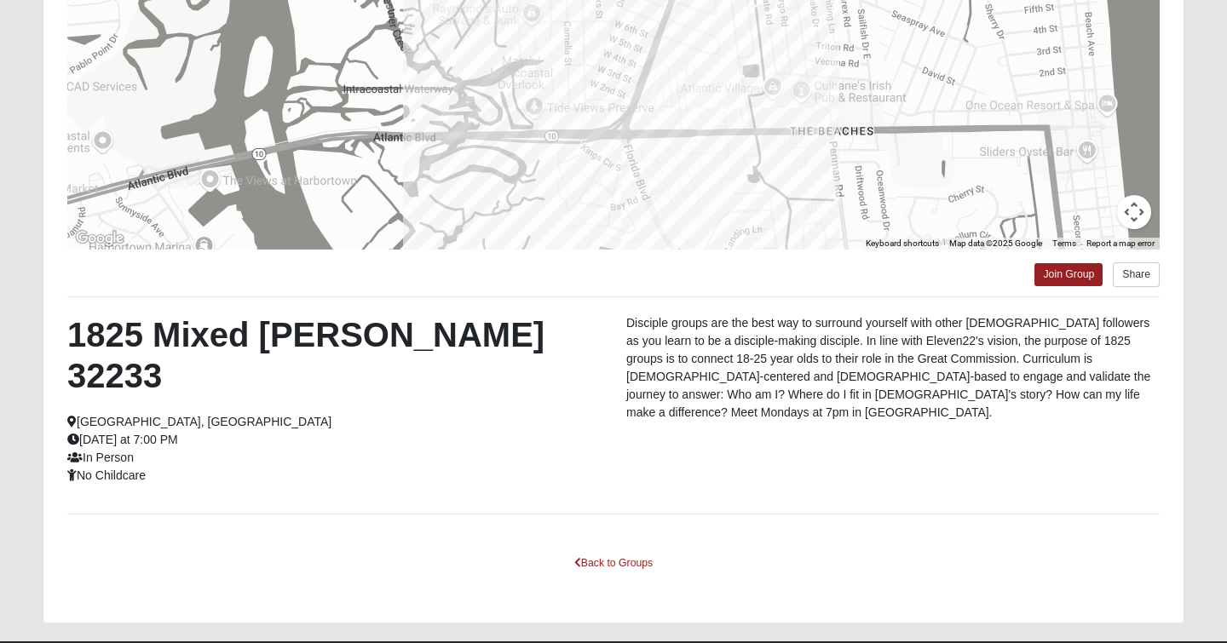
drag, startPoint x: 598, startPoint y: 400, endPoint x: 615, endPoint y: 360, distance: 42.7
click at [615, 360] on div "1825 Mixed [PERSON_NAME] 32233 [GEOGRAPHIC_DATA], [GEOGRAPHIC_DATA] [DATE] at 7…" at bounding box center [614, 405] width 1118 height 182
click at [577, 368] on div "1825 Mixed [PERSON_NAME] 32233 [GEOGRAPHIC_DATA], [GEOGRAPHIC_DATA] [DATE] at 7…" at bounding box center [334, 399] width 559 height 170
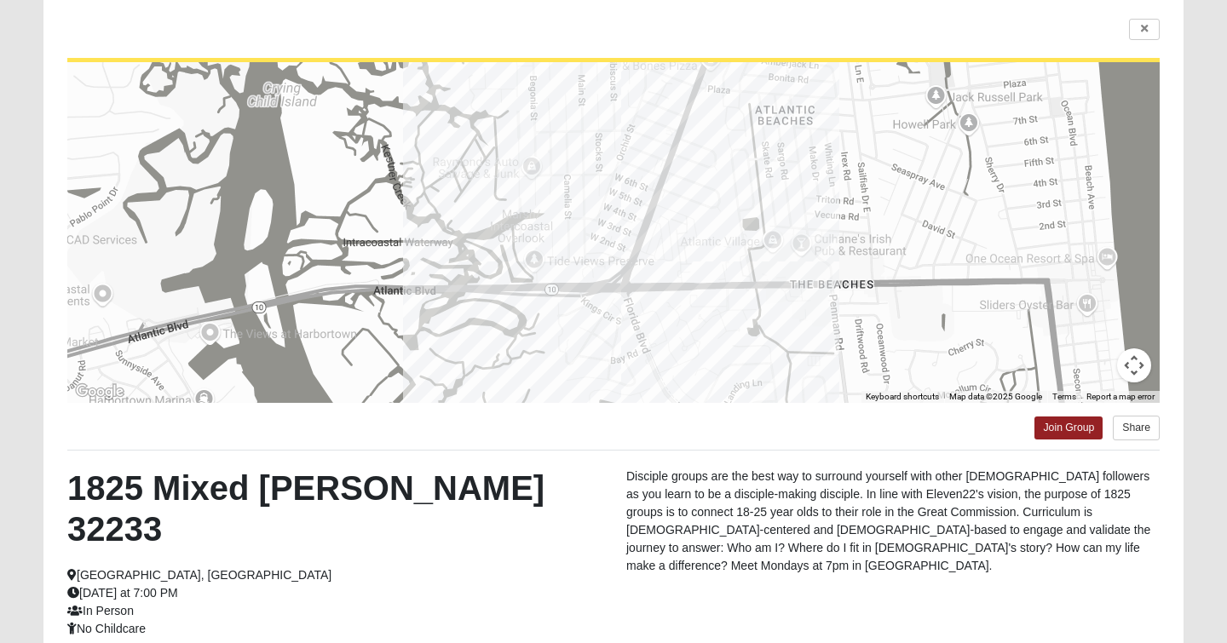
scroll to position [118, 0]
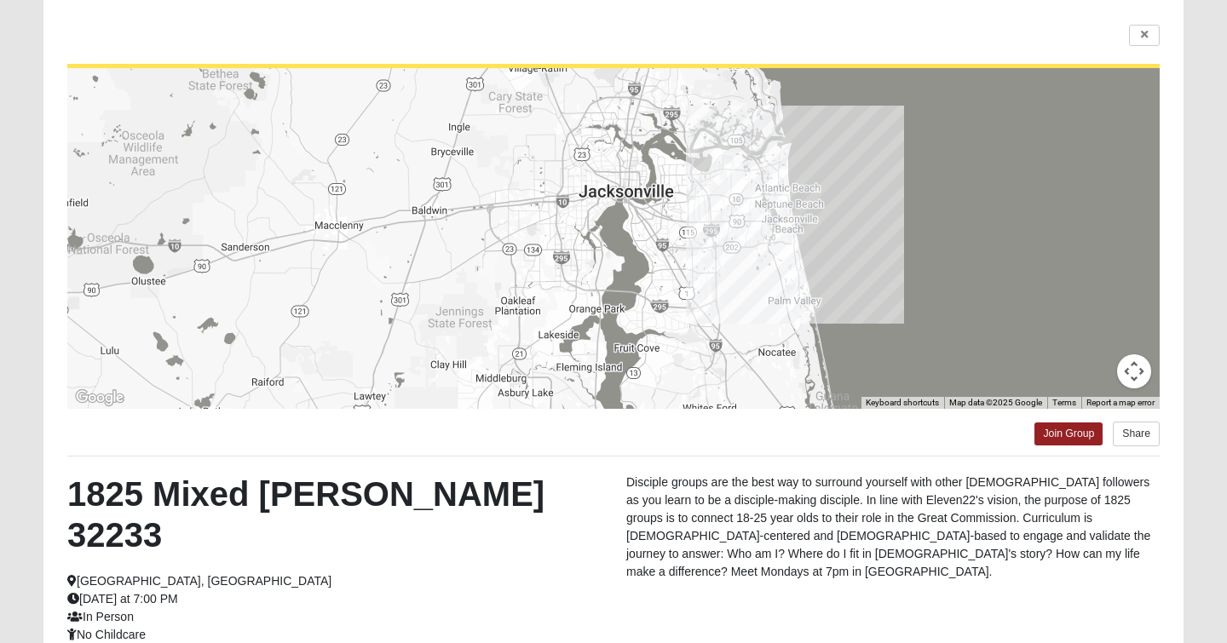
drag, startPoint x: 648, startPoint y: 343, endPoint x: 749, endPoint y: 267, distance: 126.6
click at [749, 267] on div at bounding box center [613, 238] width 1093 height 341
click at [1143, 31] on icon at bounding box center [1144, 35] width 7 height 10
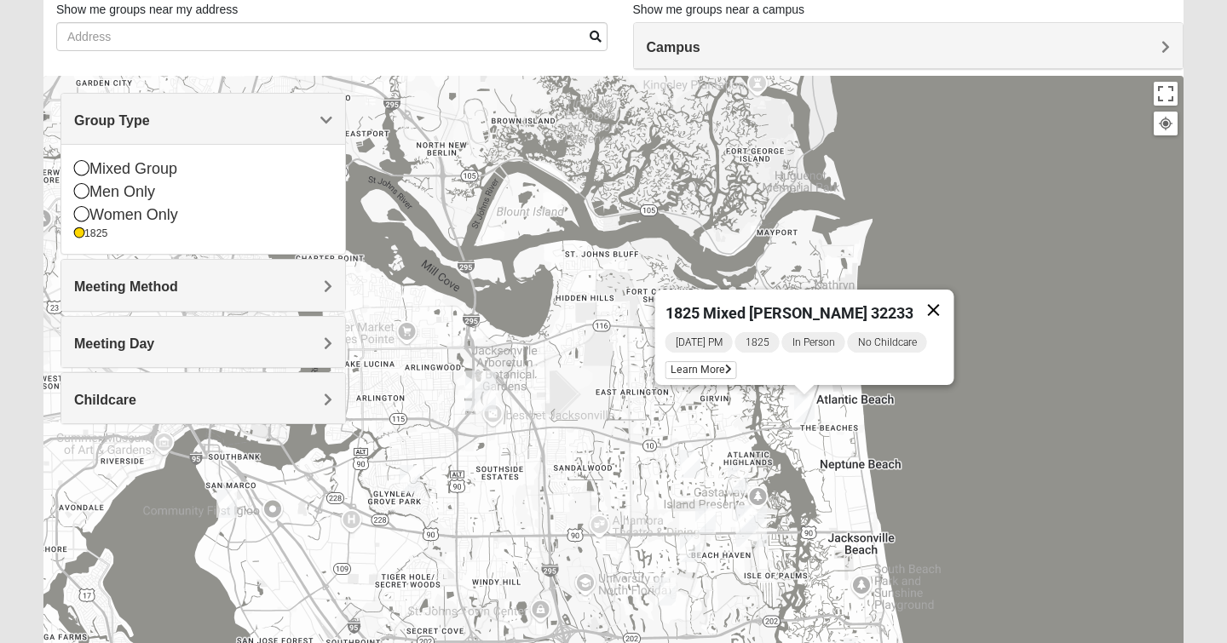
click at [930, 295] on button "Close" at bounding box center [934, 310] width 41 height 41
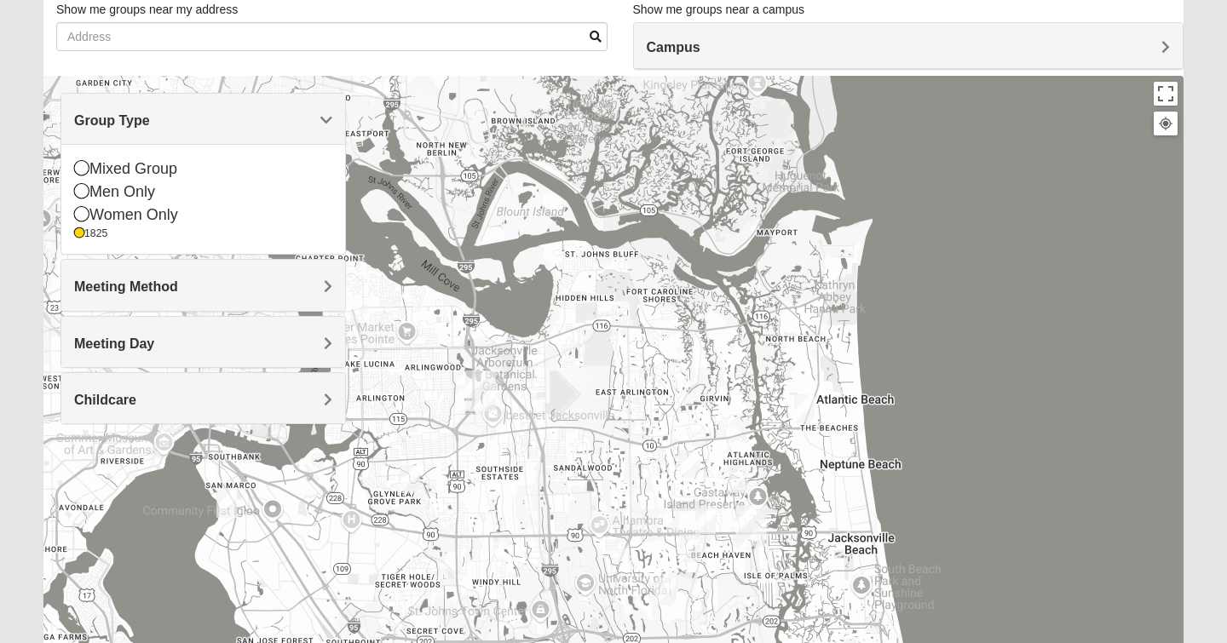
click at [692, 467] on img "1825 Mixed Annis 32246" at bounding box center [690, 464] width 20 height 28
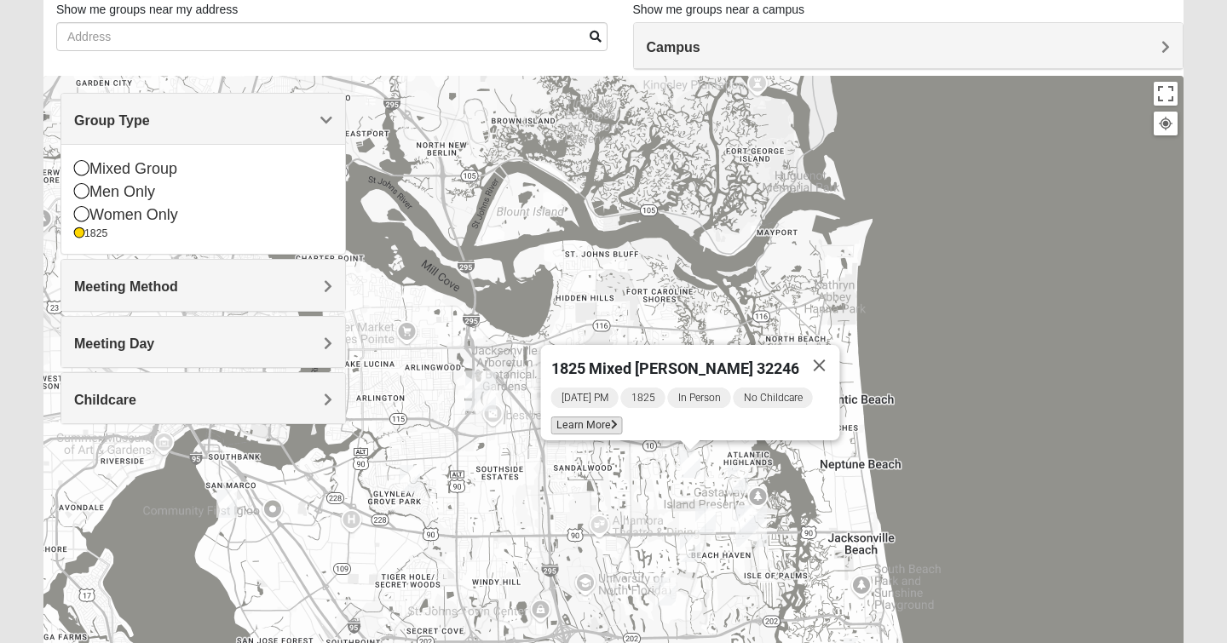
click at [603, 419] on span "Learn More" at bounding box center [587, 426] width 72 height 18
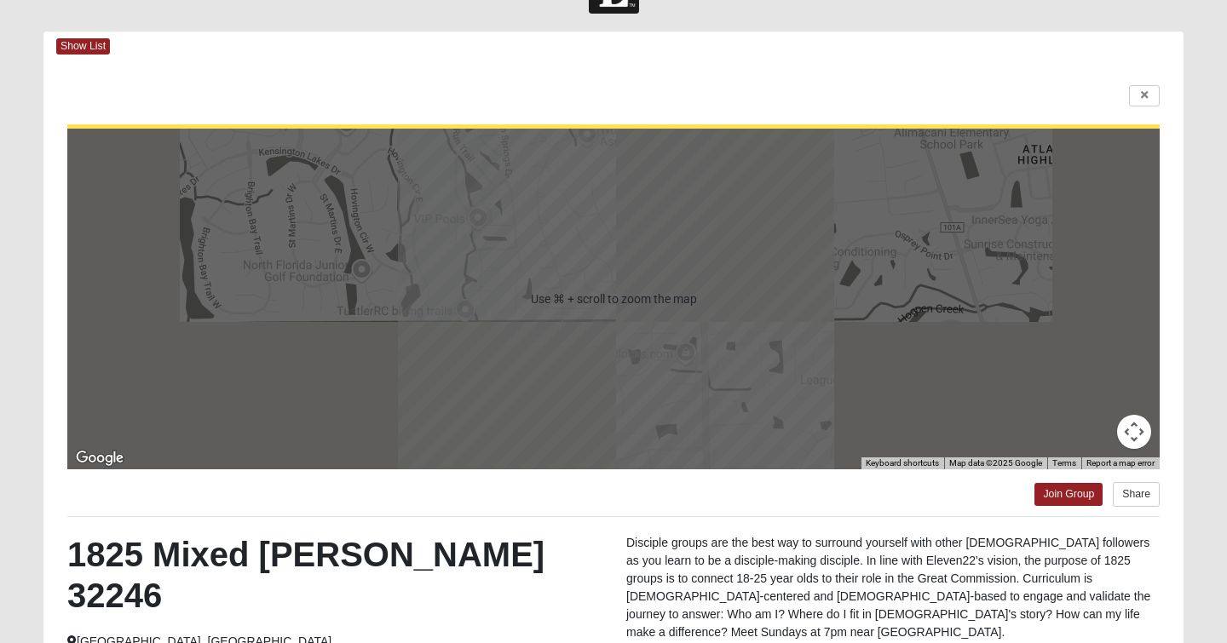
scroll to position [63, 0]
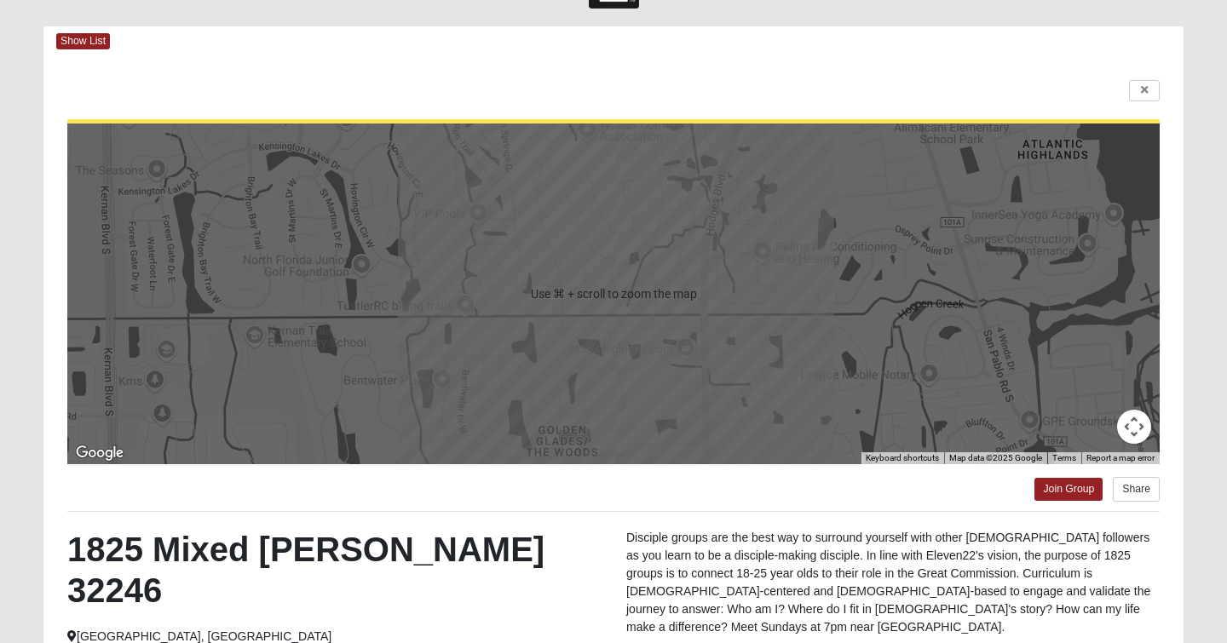
click at [764, 302] on div at bounding box center [613, 294] width 1093 height 341
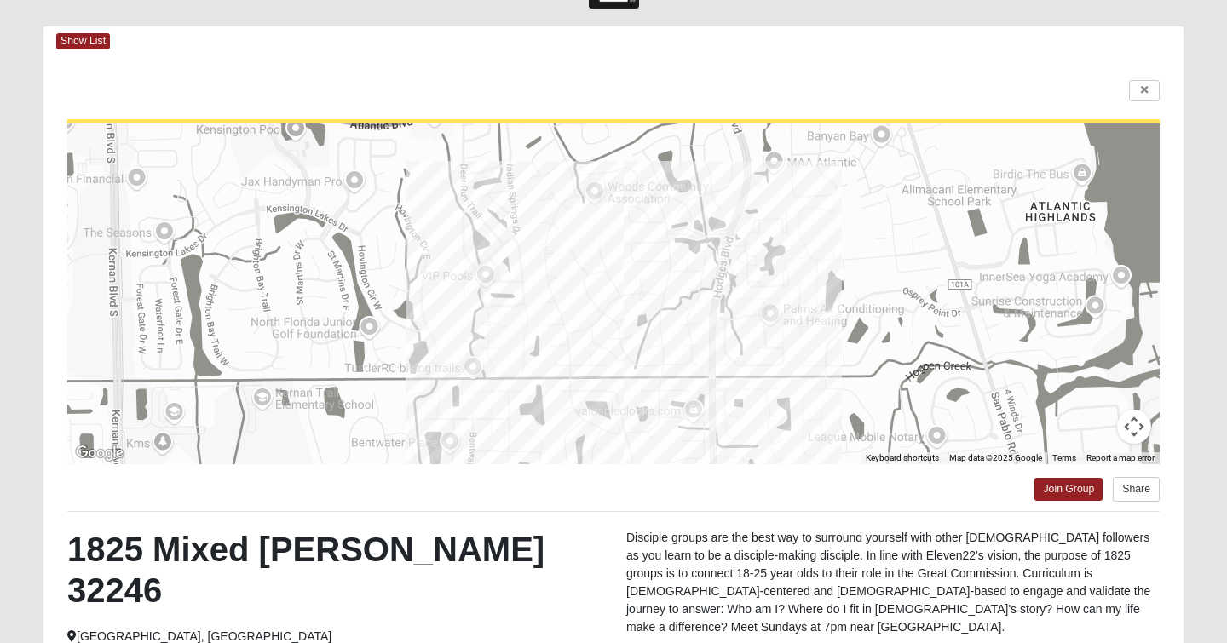
drag, startPoint x: 764, startPoint y: 302, endPoint x: 772, endPoint y: 368, distance: 66.9
click at [772, 368] on div at bounding box center [613, 294] width 1093 height 341
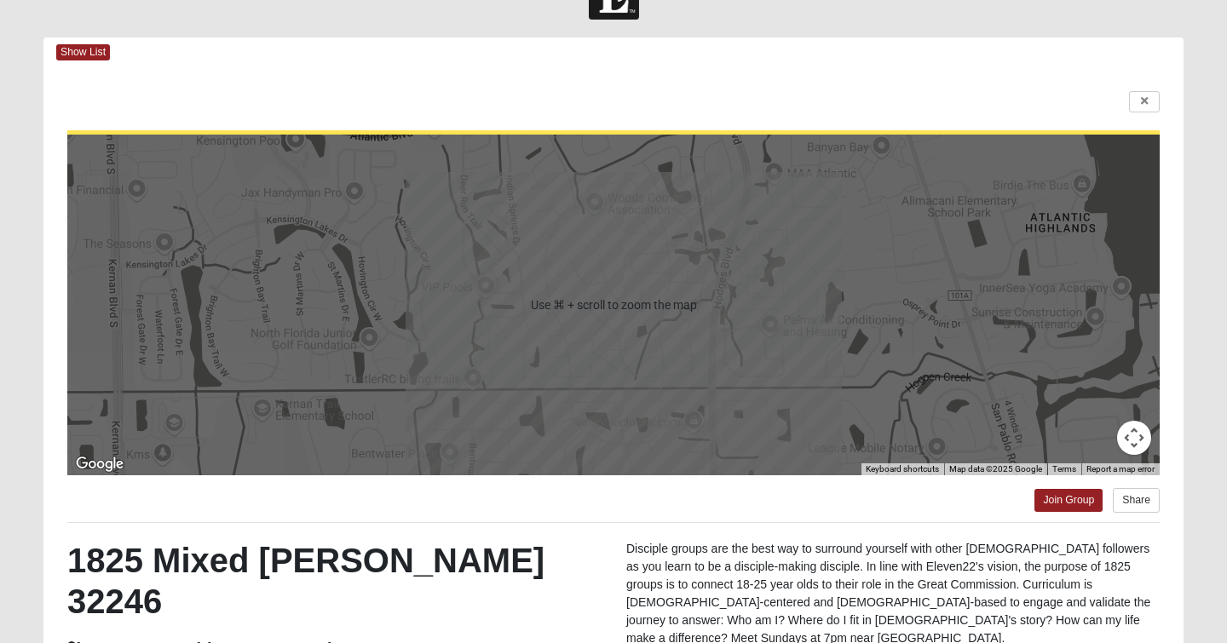
scroll to position [32, 0]
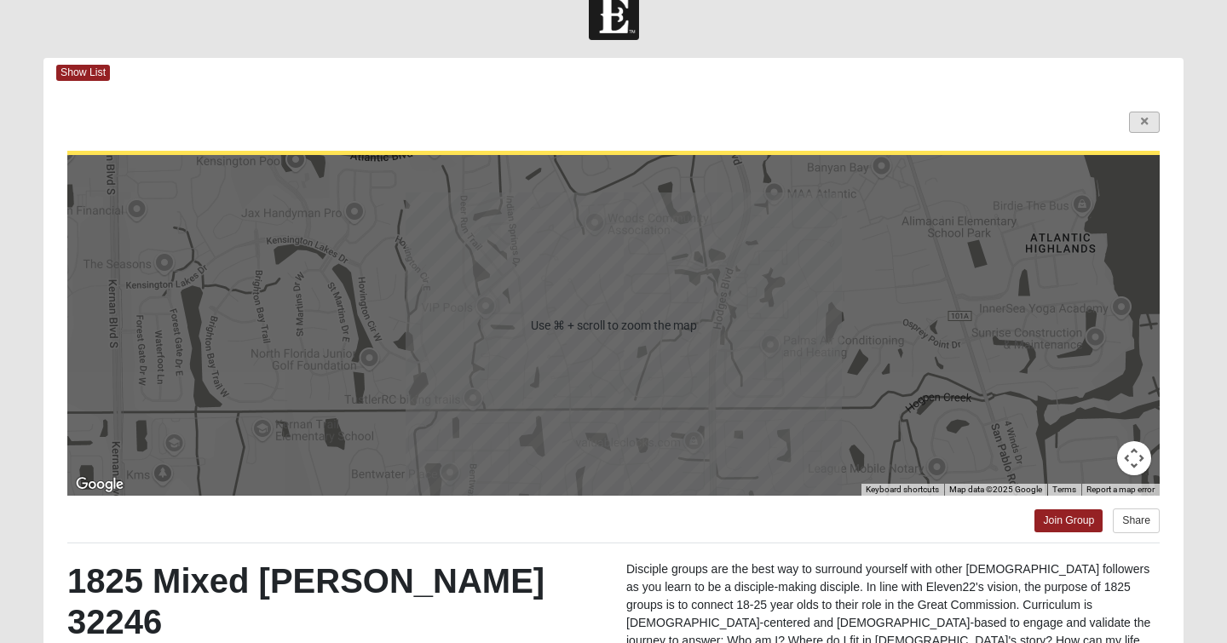
click at [1147, 125] on icon at bounding box center [1144, 122] width 7 height 10
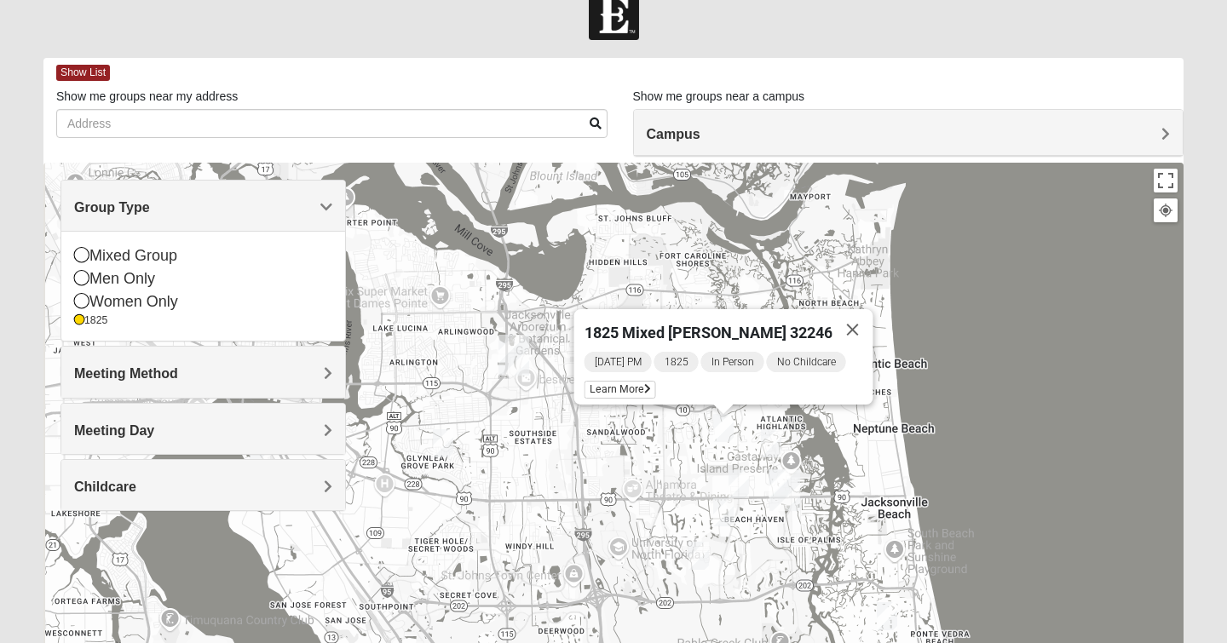
drag, startPoint x: 651, startPoint y: 337, endPoint x: 685, endPoint y: 209, distance: 132.3
click at [685, 209] on div "1825 Mixed [PERSON_NAME] 32246 [DATE] PM 1825 In Person No Childcare Learn More" at bounding box center [613, 504] width 1140 height 682
click at [634, 381] on span "Learn More" at bounding box center [621, 390] width 72 height 18
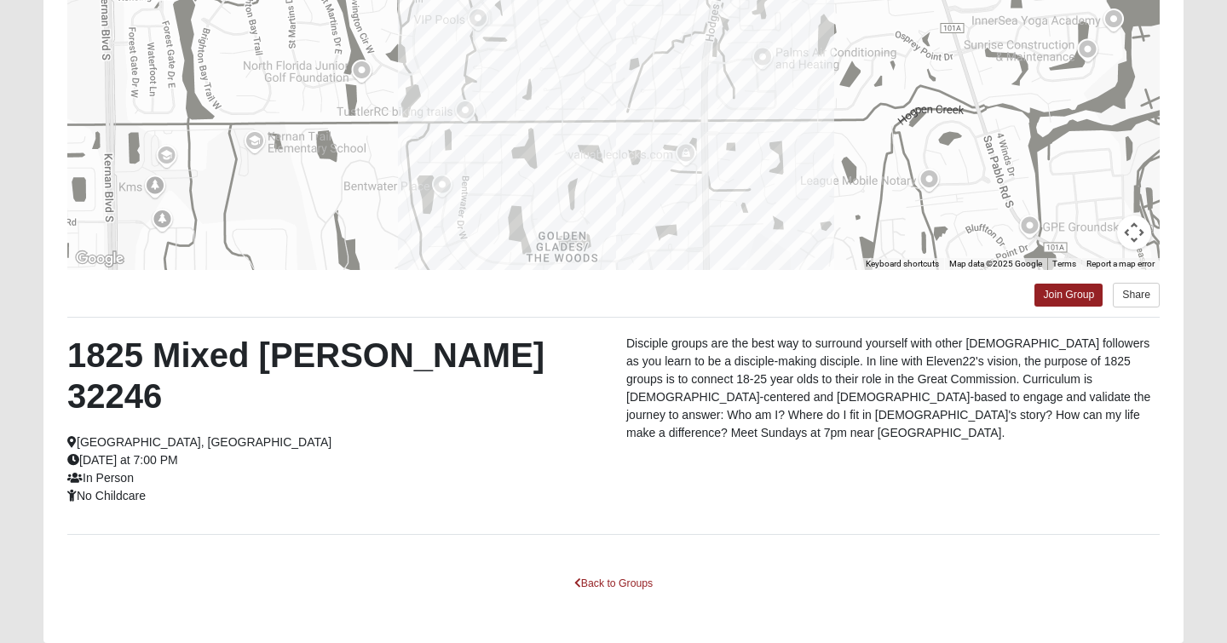
scroll to position [253, 0]
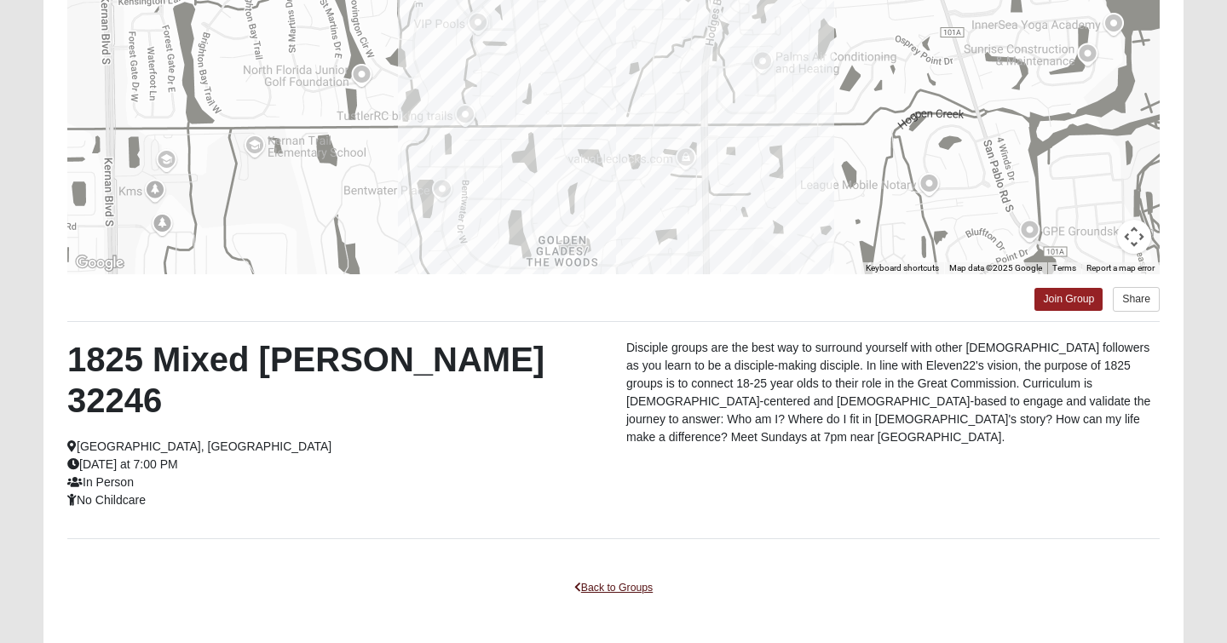
click at [602, 575] on link "Back to Groups" at bounding box center [613, 588] width 101 height 26
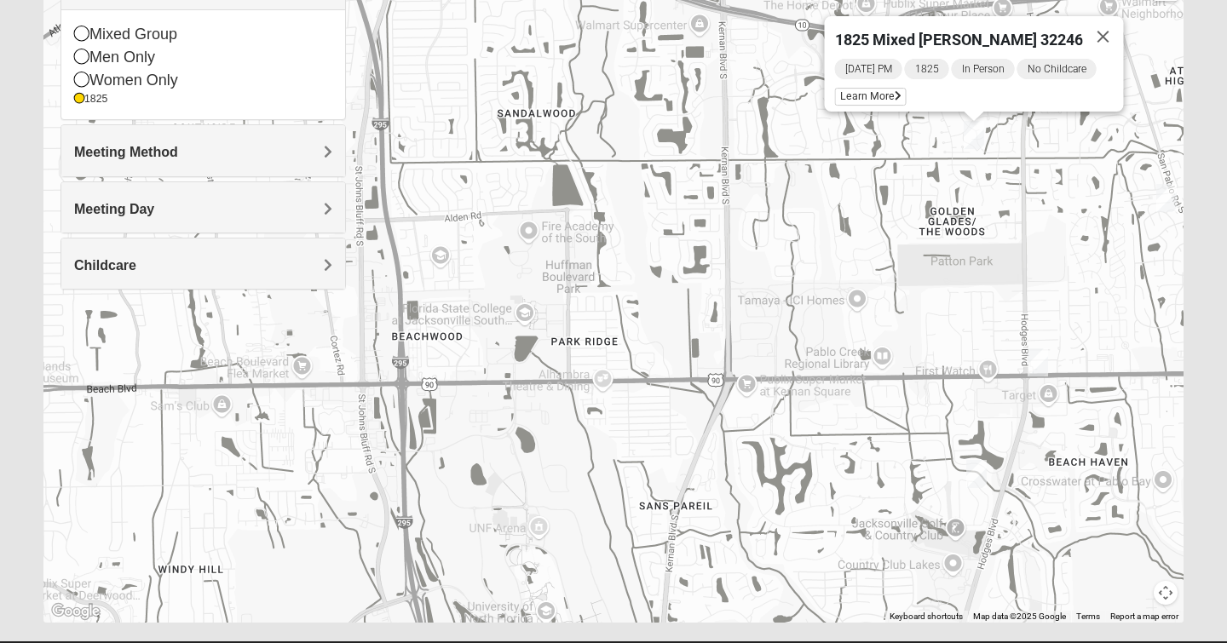
drag, startPoint x: 562, startPoint y: 407, endPoint x: 727, endPoint y: 377, distance: 168.2
click at [741, 377] on div "1825 Mixed [PERSON_NAME] 32246 [DATE] PM 1825 In Person No Childcare Learn More" at bounding box center [613, 282] width 1140 height 682
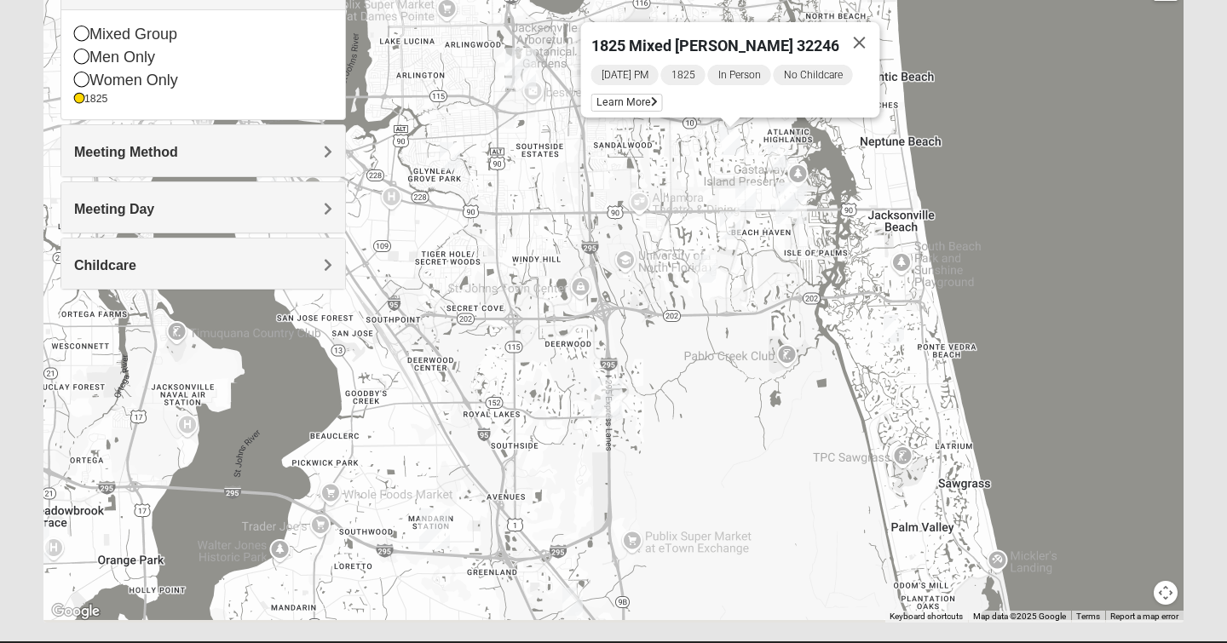
drag, startPoint x: 951, startPoint y: 429, endPoint x: 997, endPoint y: 222, distance: 212.1
click at [997, 222] on div "1825 Mixed [PERSON_NAME] 32246 [DATE] PM 1825 In Person No Childcare Learn More" at bounding box center [613, 282] width 1140 height 682
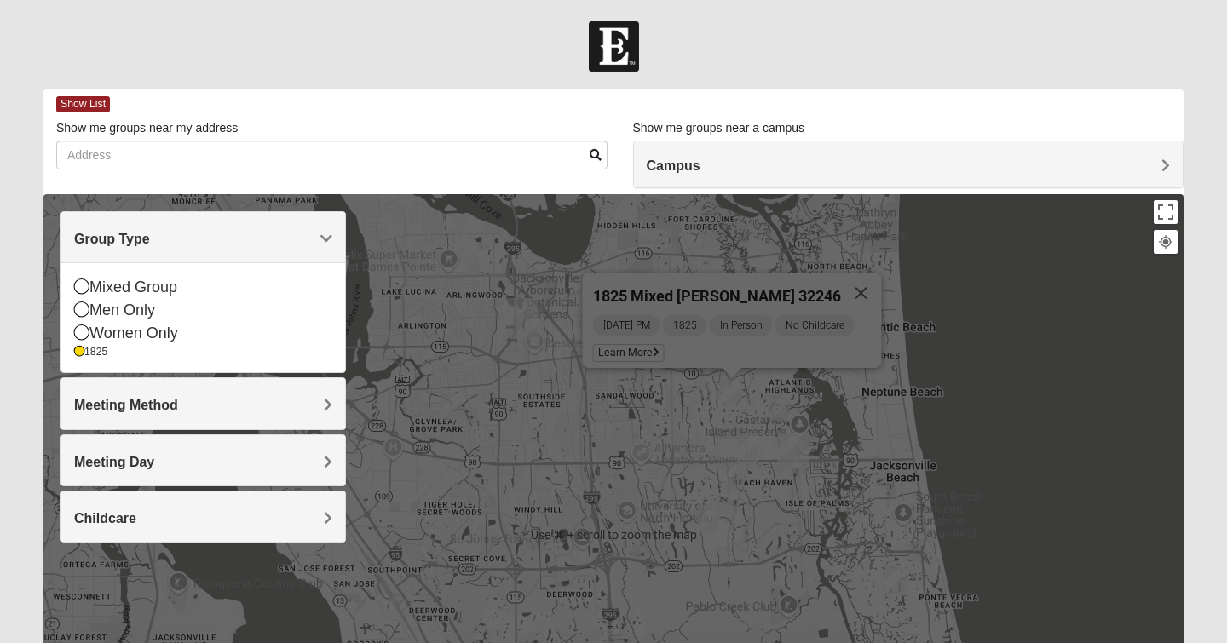
scroll to position [0, 0]
click at [1184, 25] on div at bounding box center [613, 46] width 1227 height 50
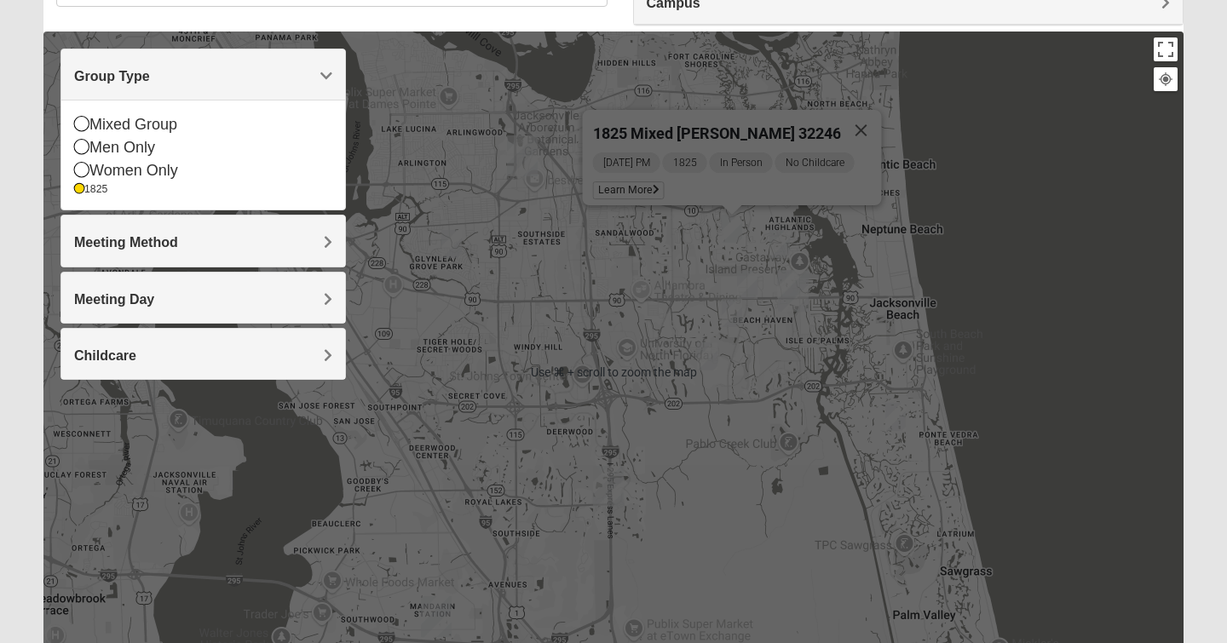
scroll to position [164, 0]
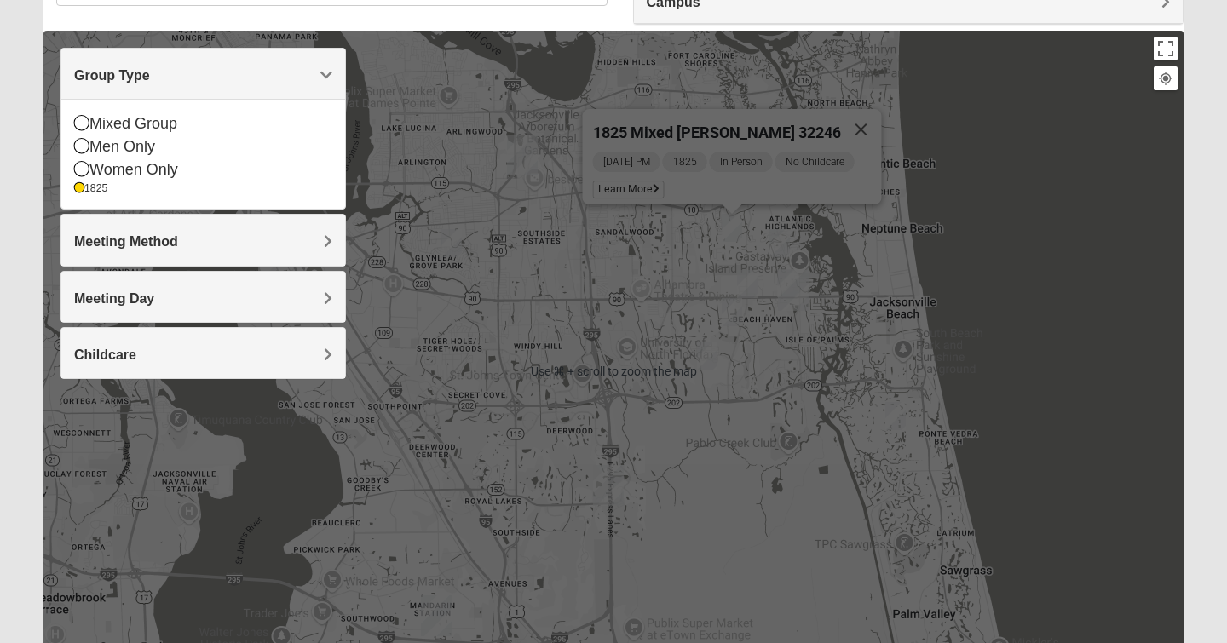
click at [1197, 221] on form "Log In Find A Group Error Show List Loading Groups" at bounding box center [613, 316] width 1227 height 917
